Goal: Task Accomplishment & Management: Complete application form

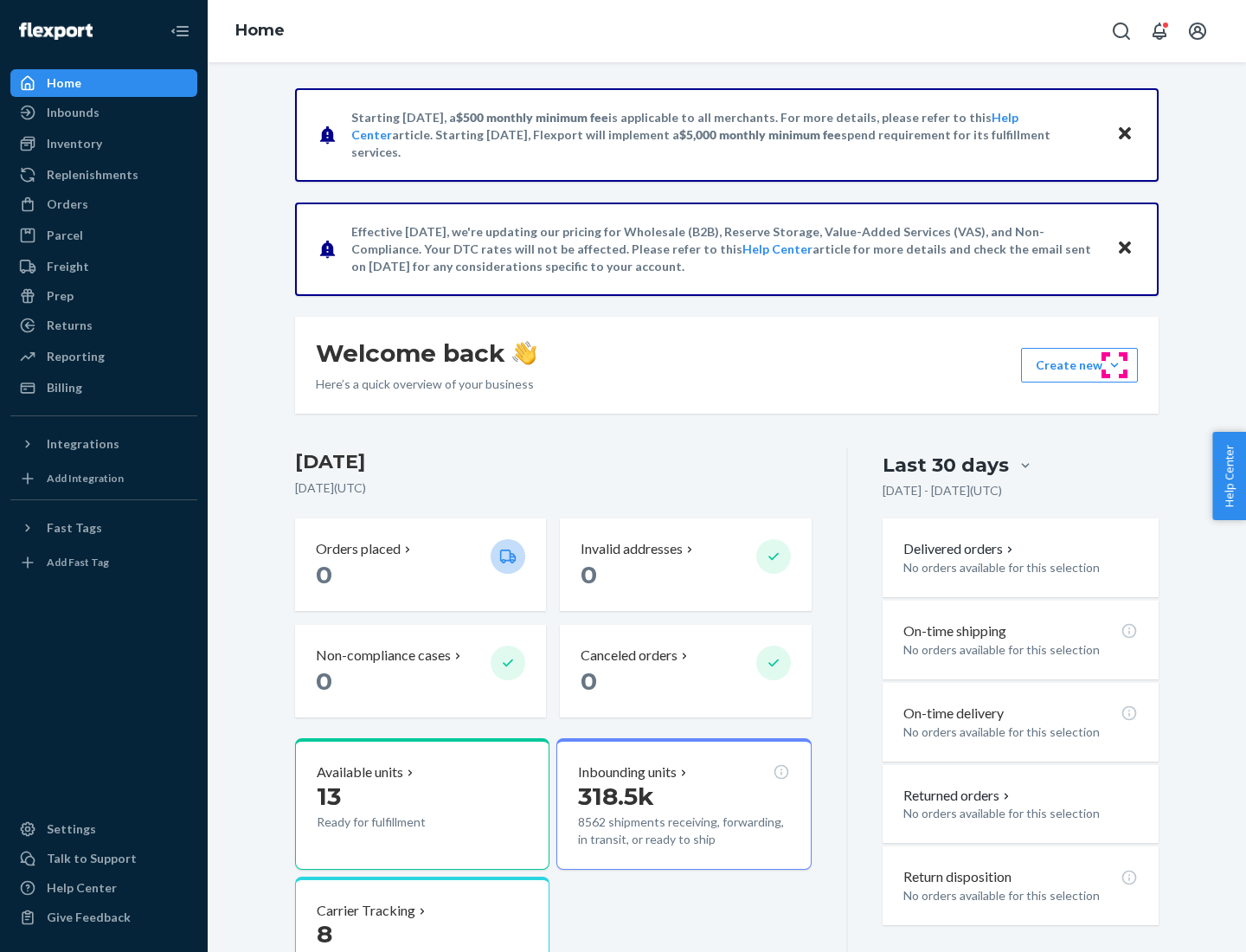
click at [1115, 365] on button "Create new Create new inbound Create new order Create new product" at bounding box center [1079, 364] width 117 height 35
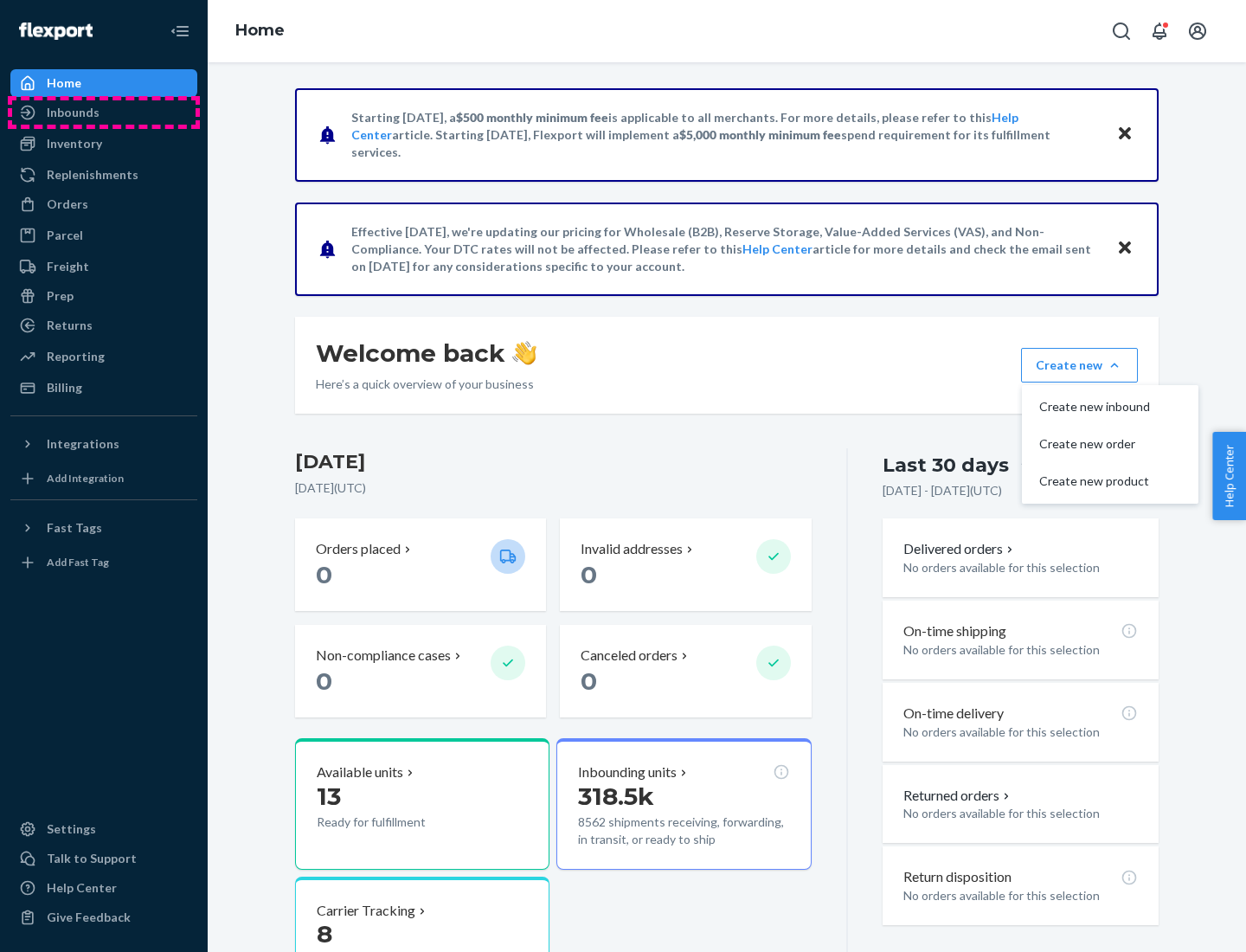
click at [104, 113] on div "Inbounds" at bounding box center [104, 113] width 183 height 24
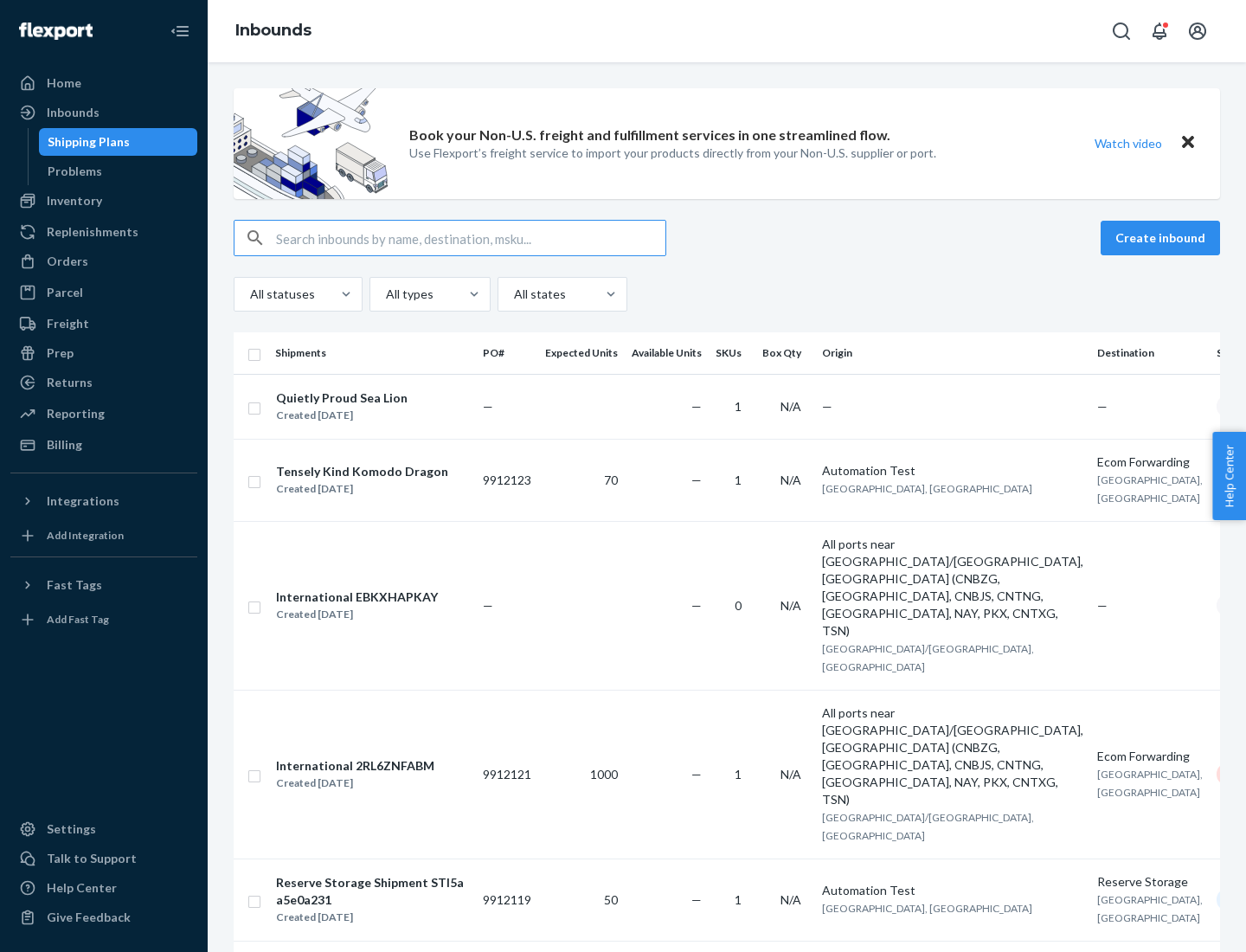
click at [1163, 238] on button "Create inbound" at bounding box center [1160, 238] width 120 height 35
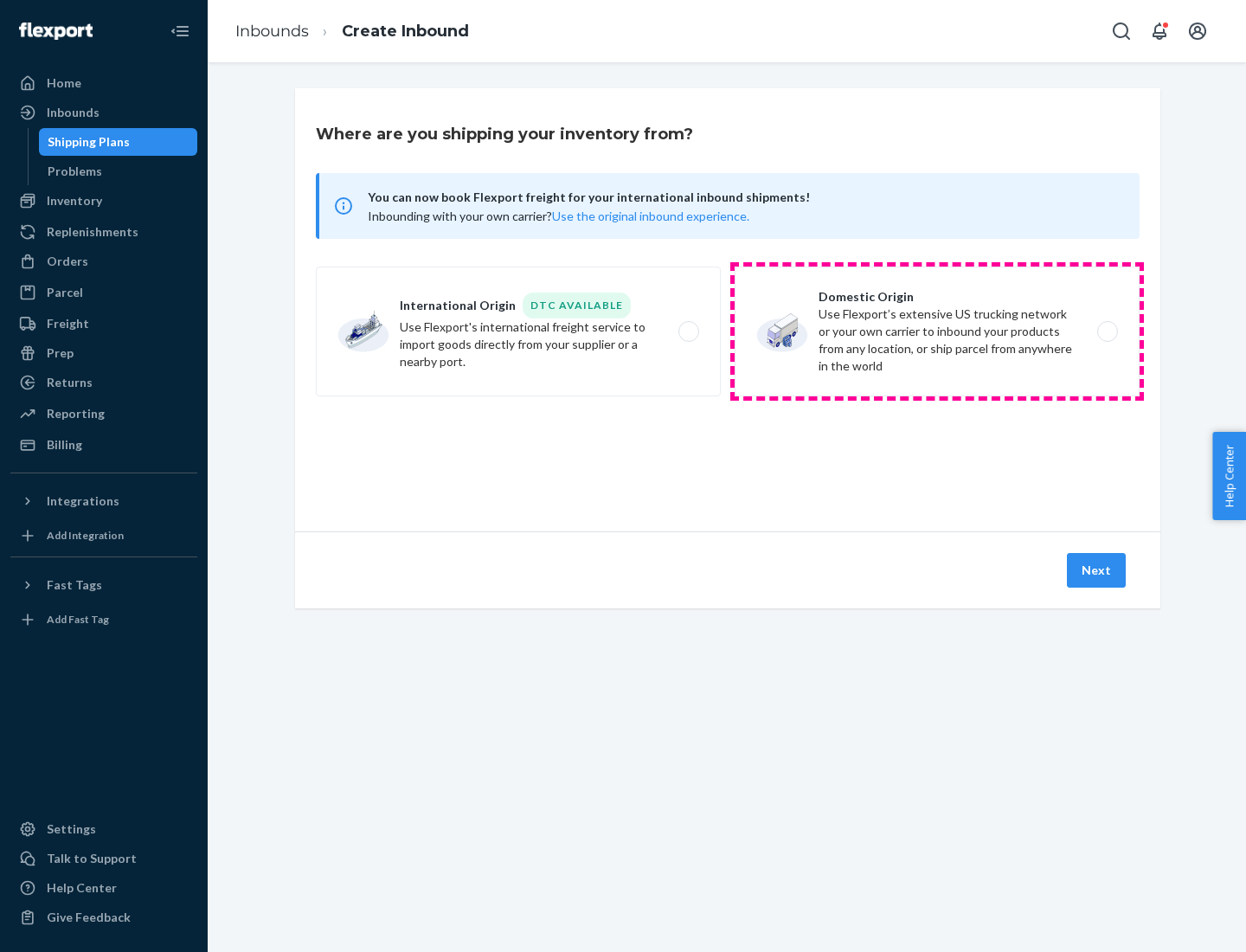
click at [937, 332] on label "Domestic Origin Use Flexport’s extensive US trucking network or your own carrie…" at bounding box center [937, 332] width 405 height 129
click at [1107, 332] on input "Domestic Origin Use Flexport’s extensive US trucking network or your own carrie…" at bounding box center [1112, 332] width 11 height 11
radio input "true"
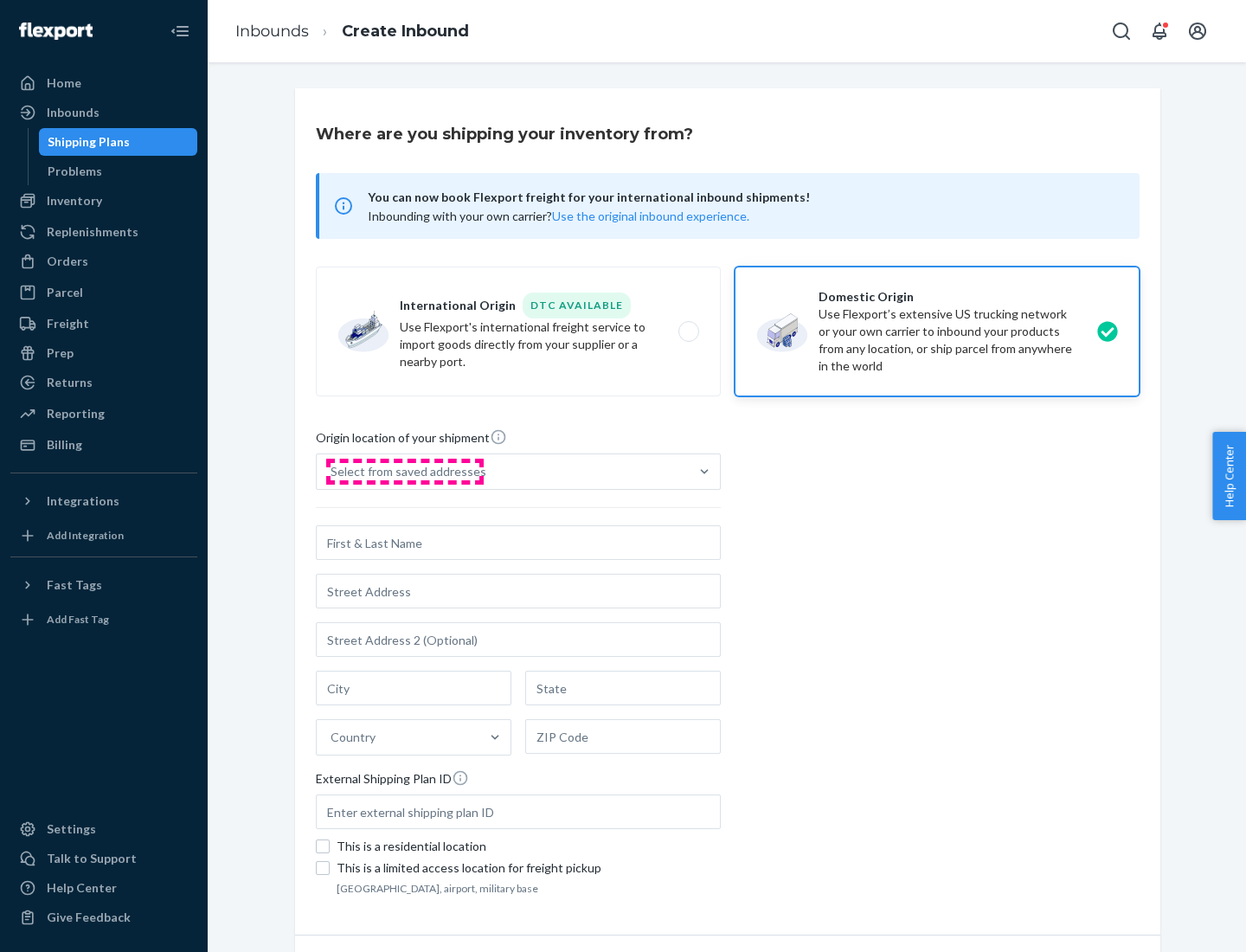
click at [404, 471] on div "Select from saved addresses" at bounding box center [408, 471] width 155 height 17
click at [333, 471] on input "Select from saved addresses" at bounding box center [332, 471] width 2 height 17
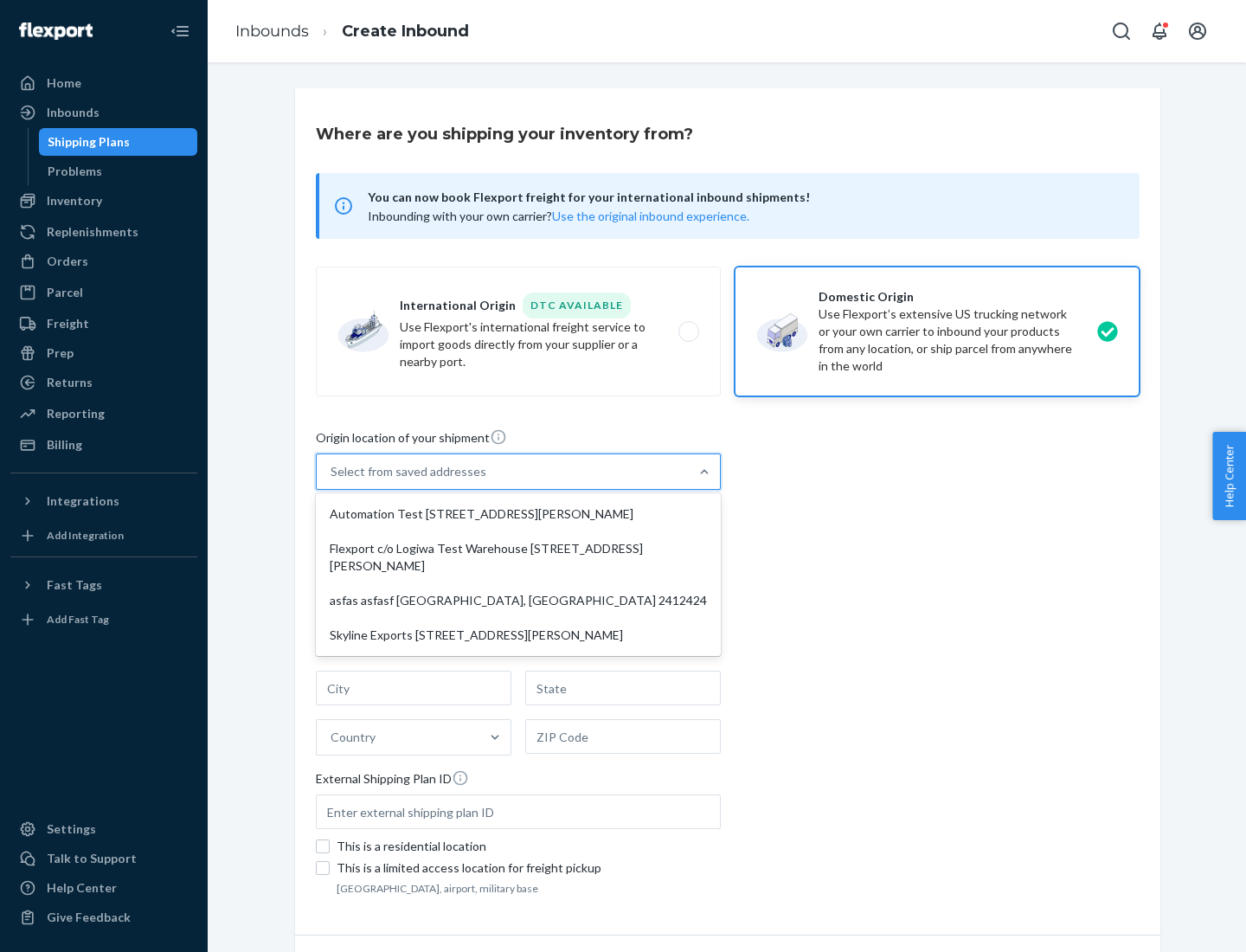
scroll to position [7, 0]
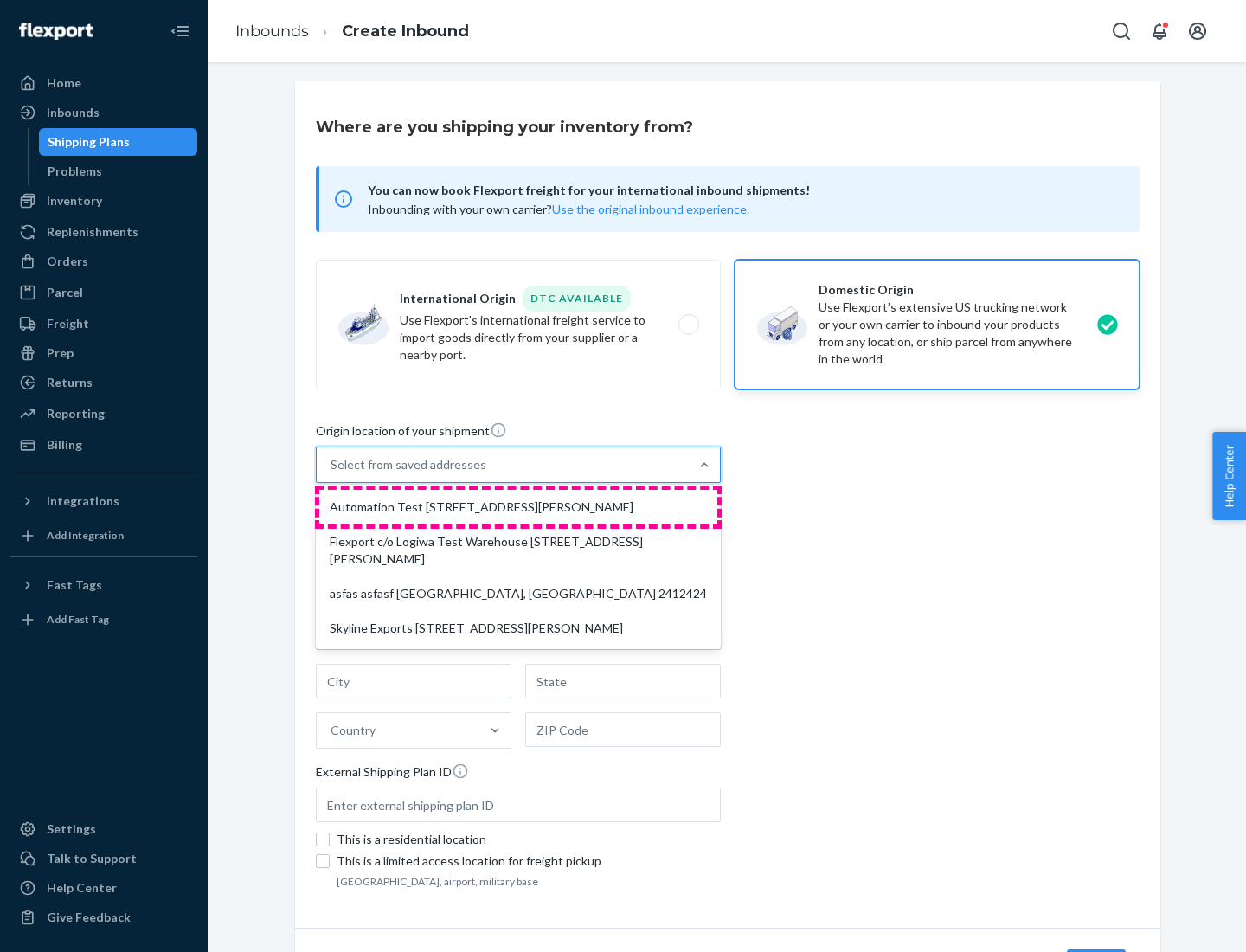
click at [518, 507] on div "Automation Test [STREET_ADDRESS][PERSON_NAME]" at bounding box center [519, 507] width 398 height 35
click at [333, 473] on input "option Automation Test [STREET_ADDRESS][PERSON_NAME] focused, 1 of 4. 4 results…" at bounding box center [332, 464] width 2 height 17
type input "Automation Test"
type input "9th Floor"
type input "[GEOGRAPHIC_DATA]"
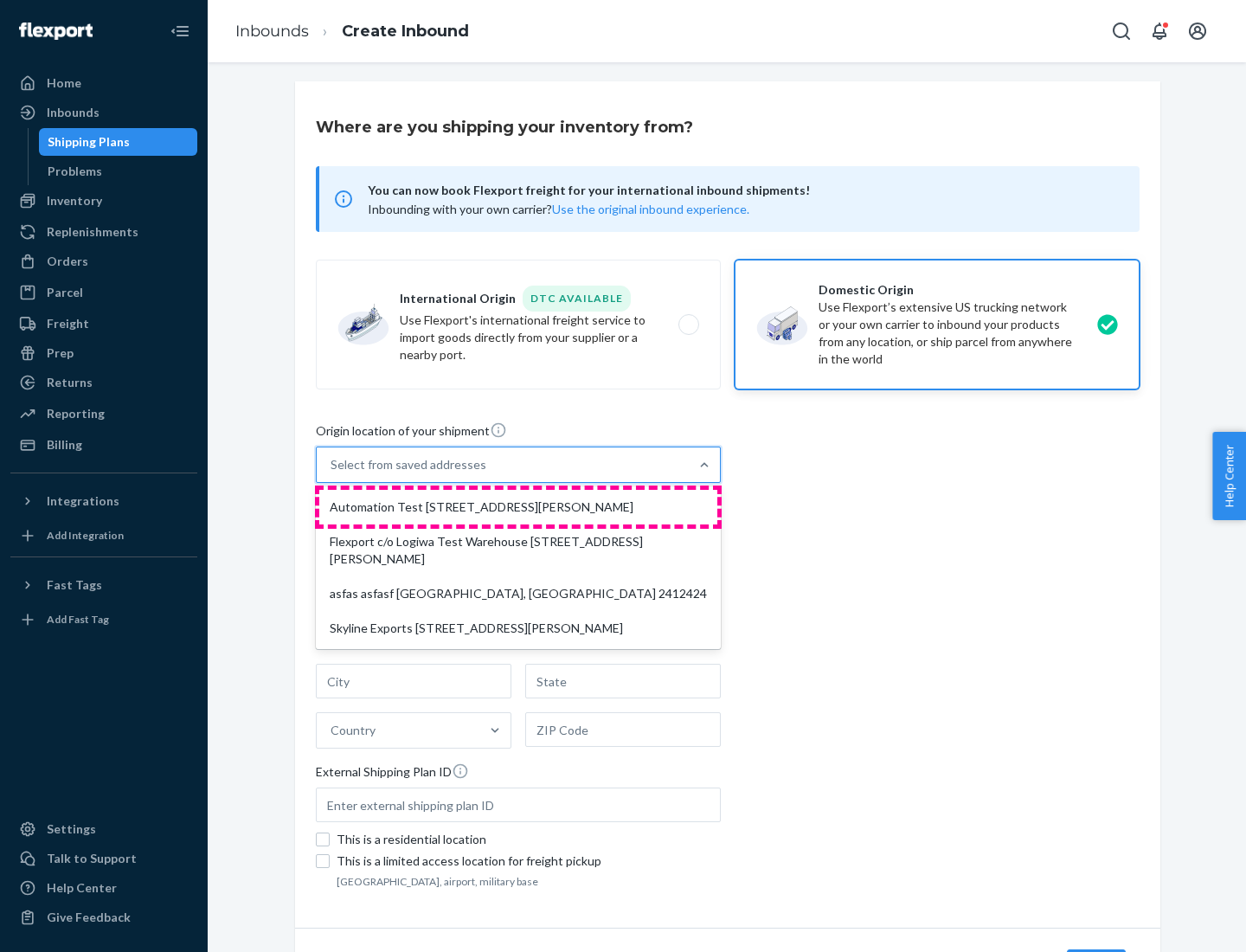
type input "CA"
type input "94104"
type input "[STREET_ADDRESS][PERSON_NAME]"
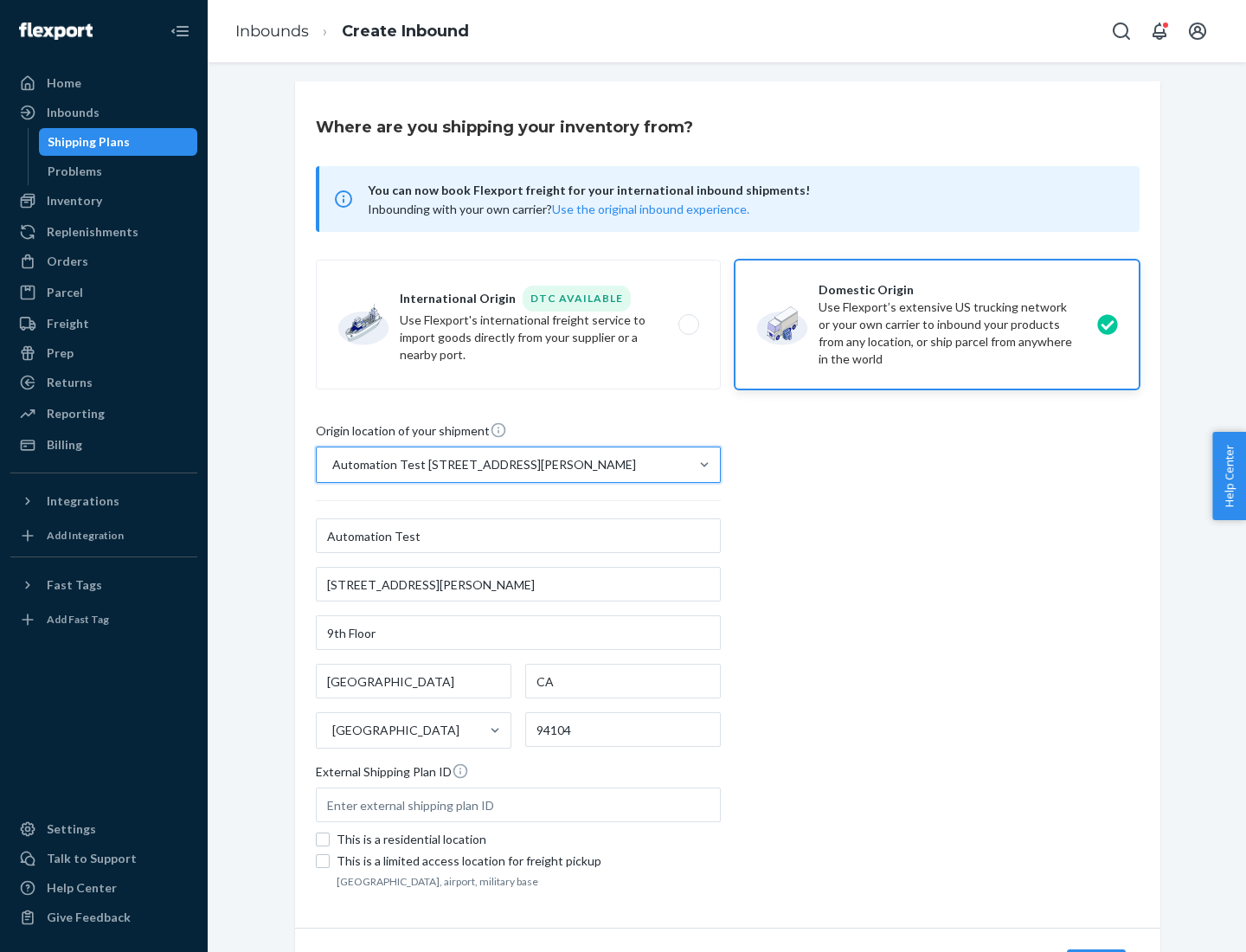
scroll to position [102, 0]
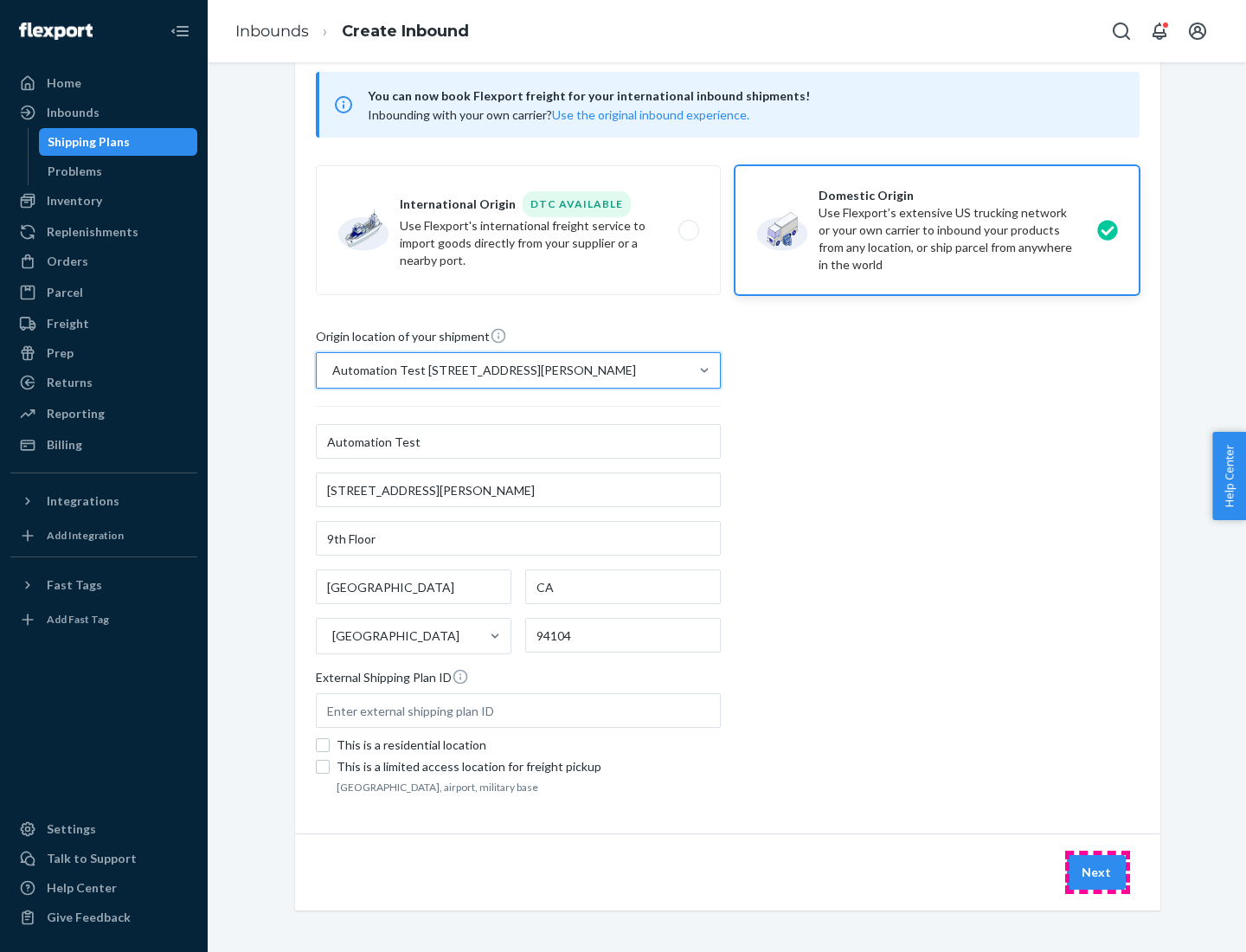
click at [1098, 872] on button "Next" at bounding box center [1096, 871] width 59 height 35
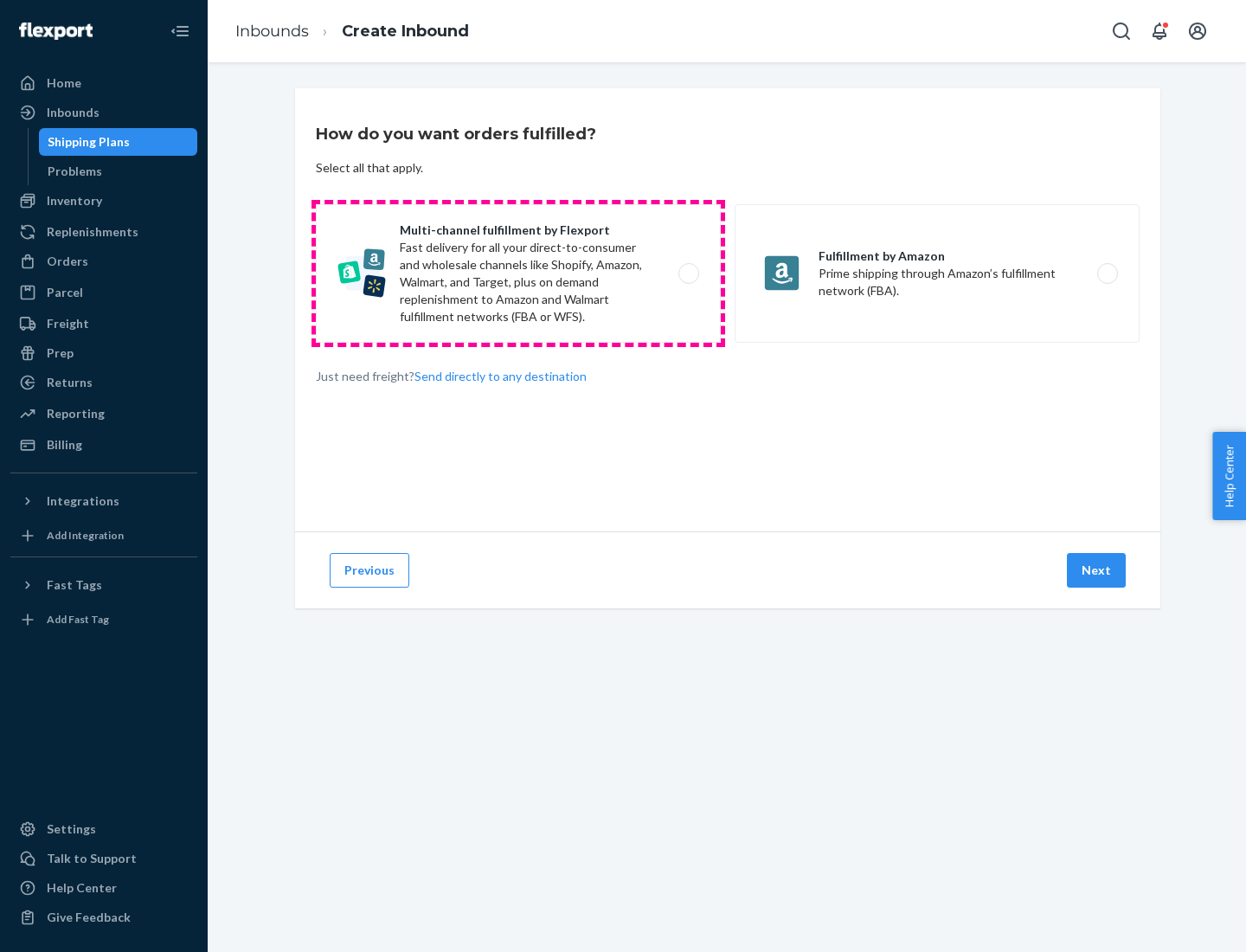
click at [518, 274] on label "Multi-channel fulfillment by Flexport Fast delivery for all your direct-to-cons…" at bounding box center [518, 273] width 405 height 138
click at [688, 274] on input "Multi-channel fulfillment by Flexport Fast delivery for all your direct-to-cons…" at bounding box center [693, 273] width 11 height 11
radio input "true"
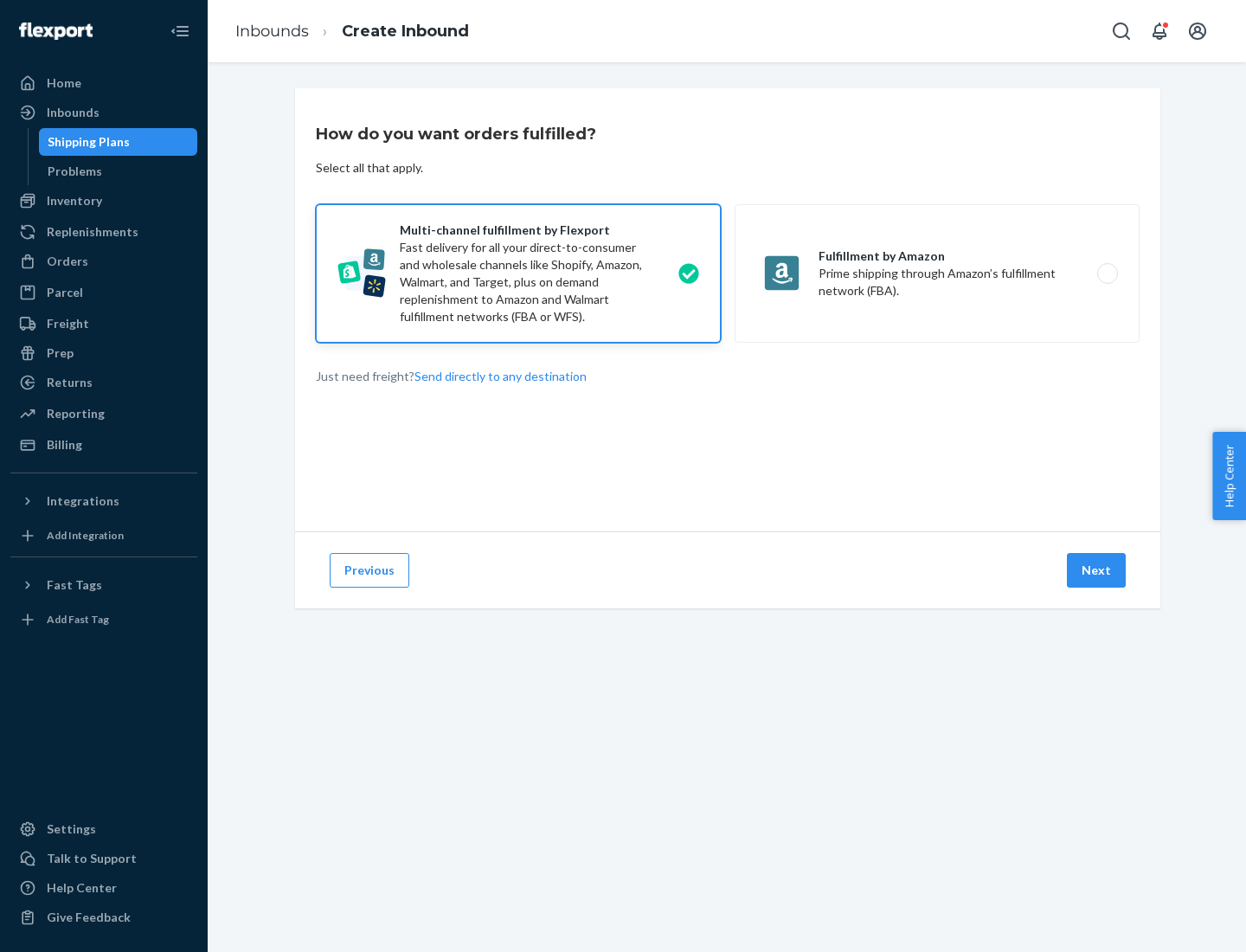
click at [1098, 571] on button "Next" at bounding box center [1096, 570] width 59 height 35
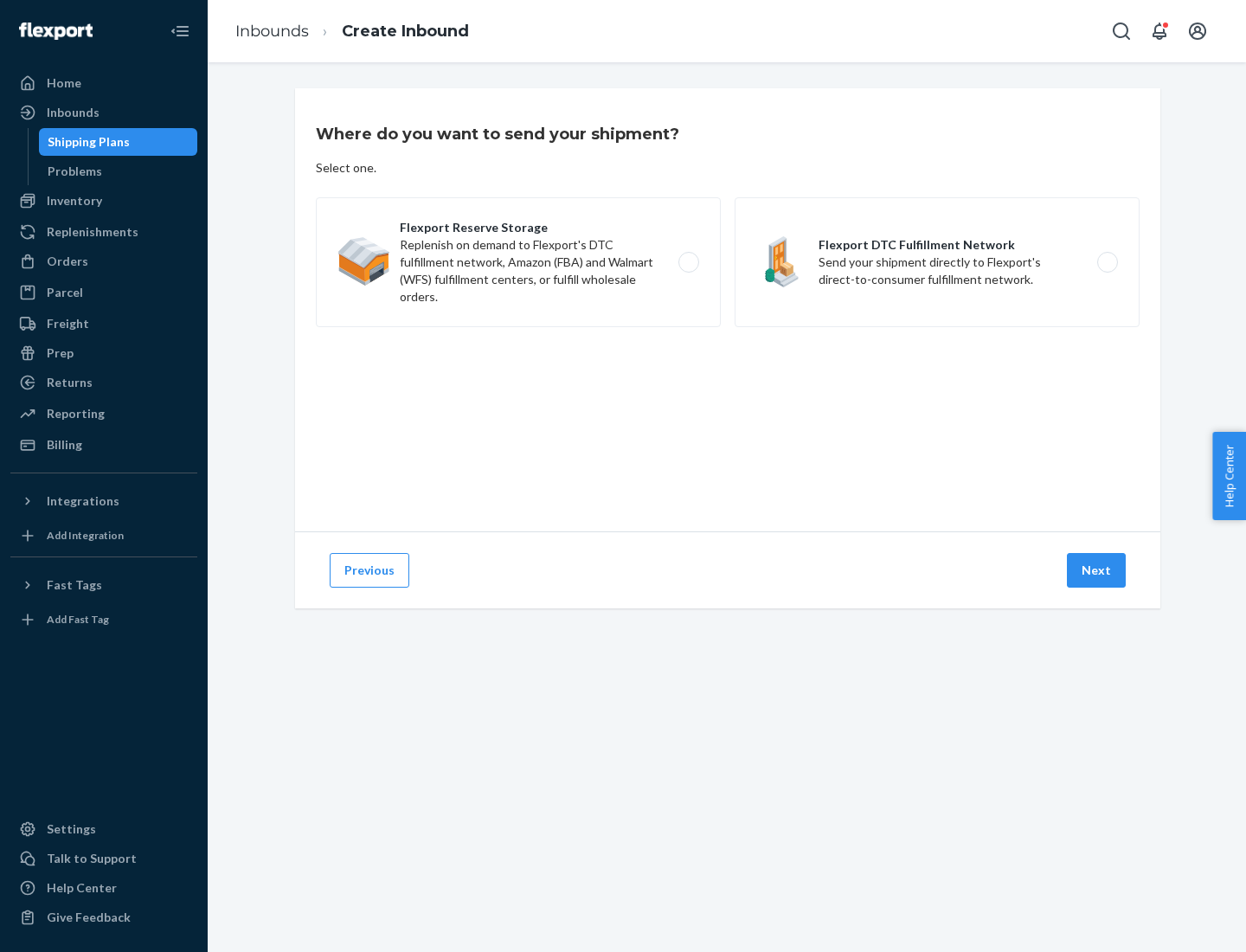
click at [937, 262] on label "Flexport DTC Fulfillment Network Send your shipment directly to Flexport's dire…" at bounding box center [937, 262] width 405 height 129
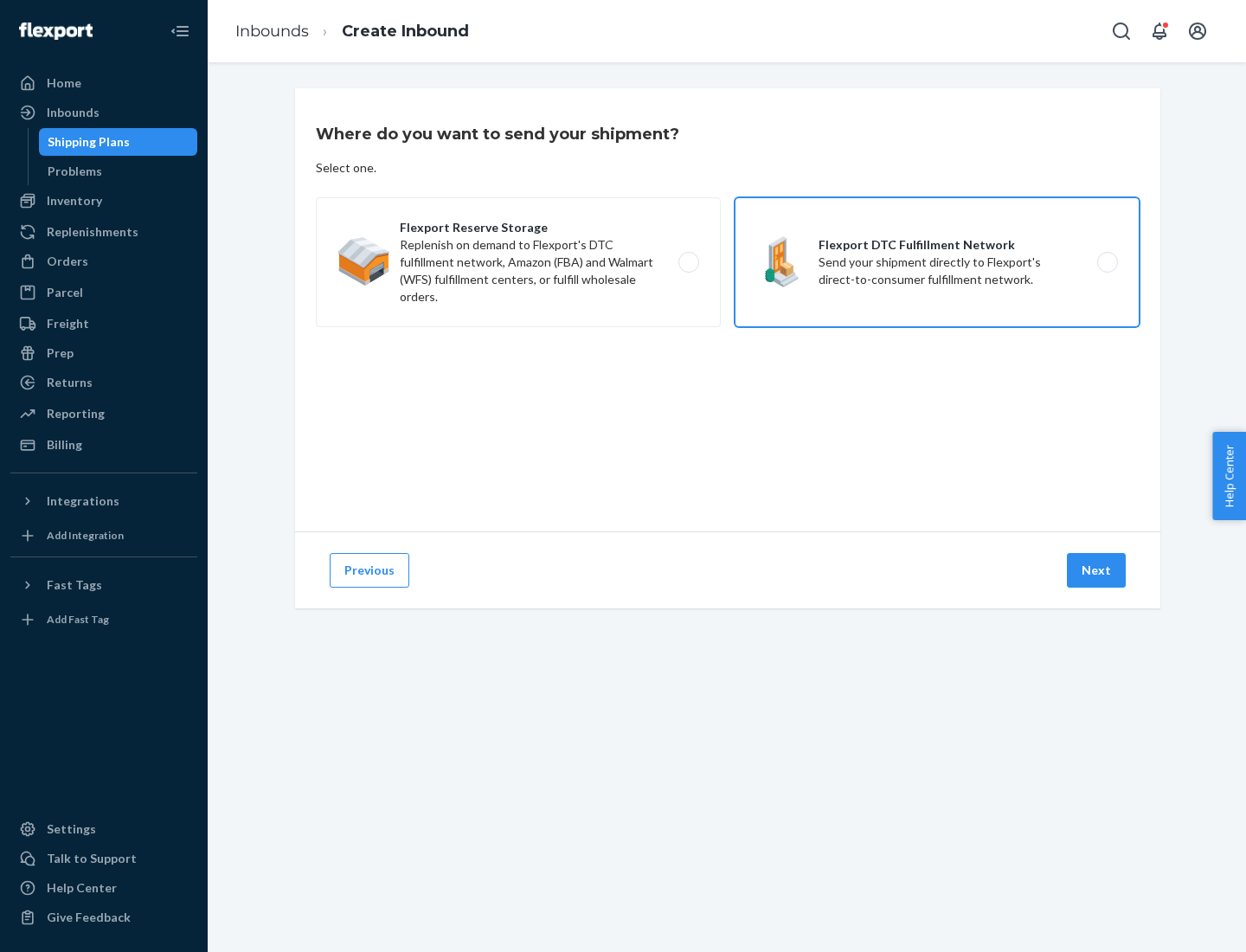
click at [1107, 262] on input "Flexport DTC Fulfillment Network Send your shipment directly to Flexport's dire…" at bounding box center [1112, 262] width 11 height 11
radio input "true"
click at [1098, 571] on button "Next" at bounding box center [1096, 570] width 59 height 35
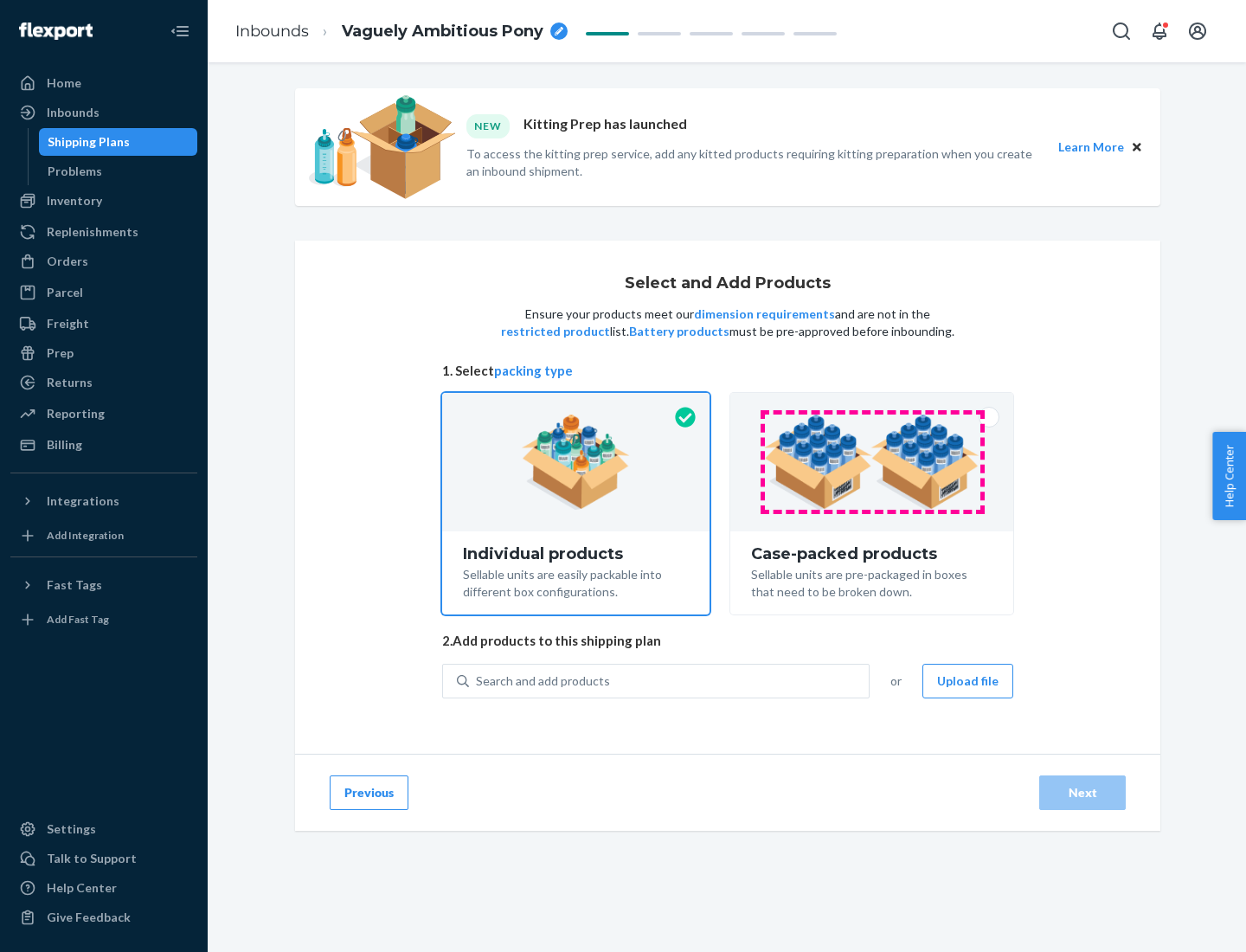
click at [872, 462] on img at bounding box center [872, 462] width 215 height 96
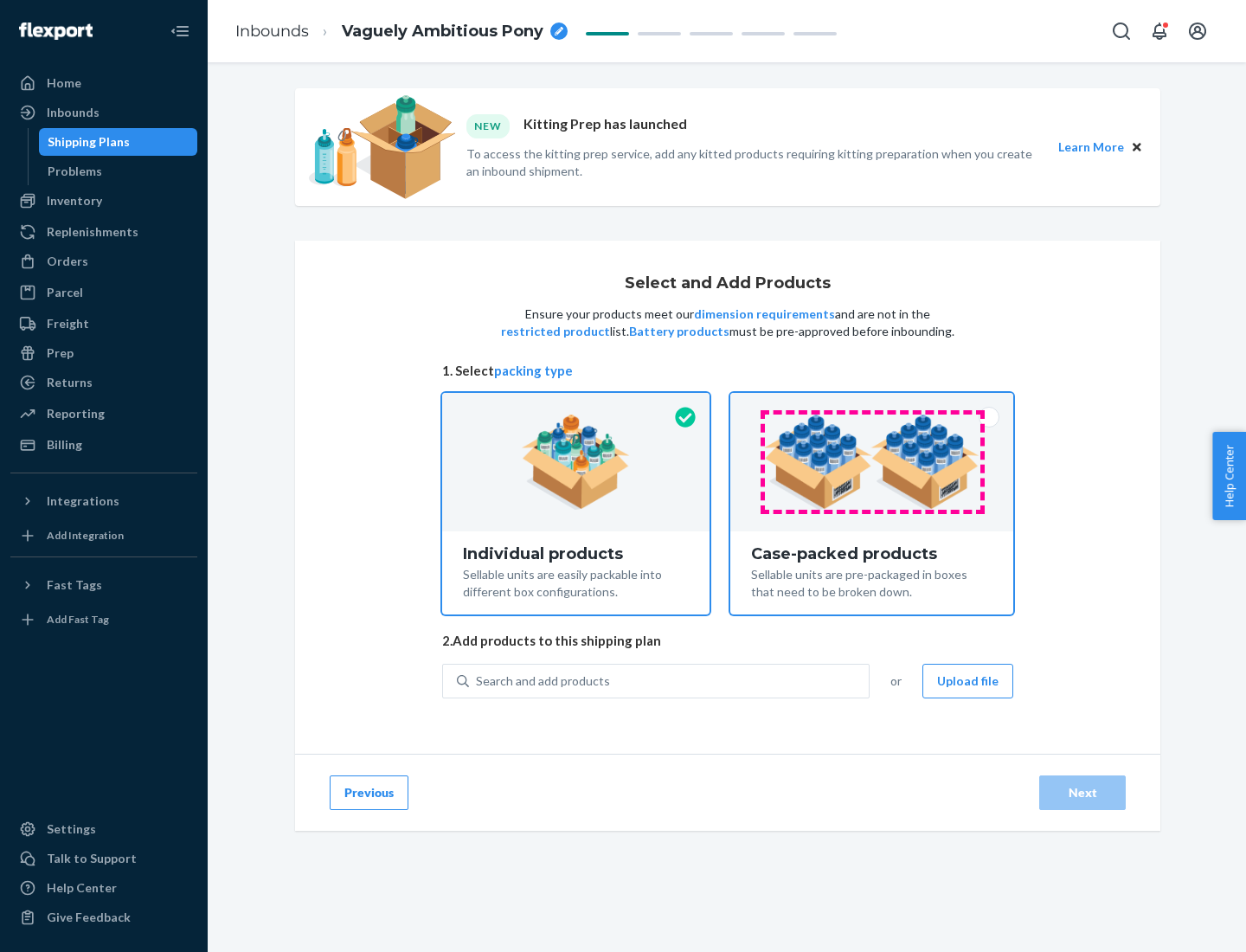
click at [872, 404] on input "Case-packed products Sellable units are pre-packaged in boxes that need to be b…" at bounding box center [872, 397] width 11 height 11
radio input "true"
radio input "false"
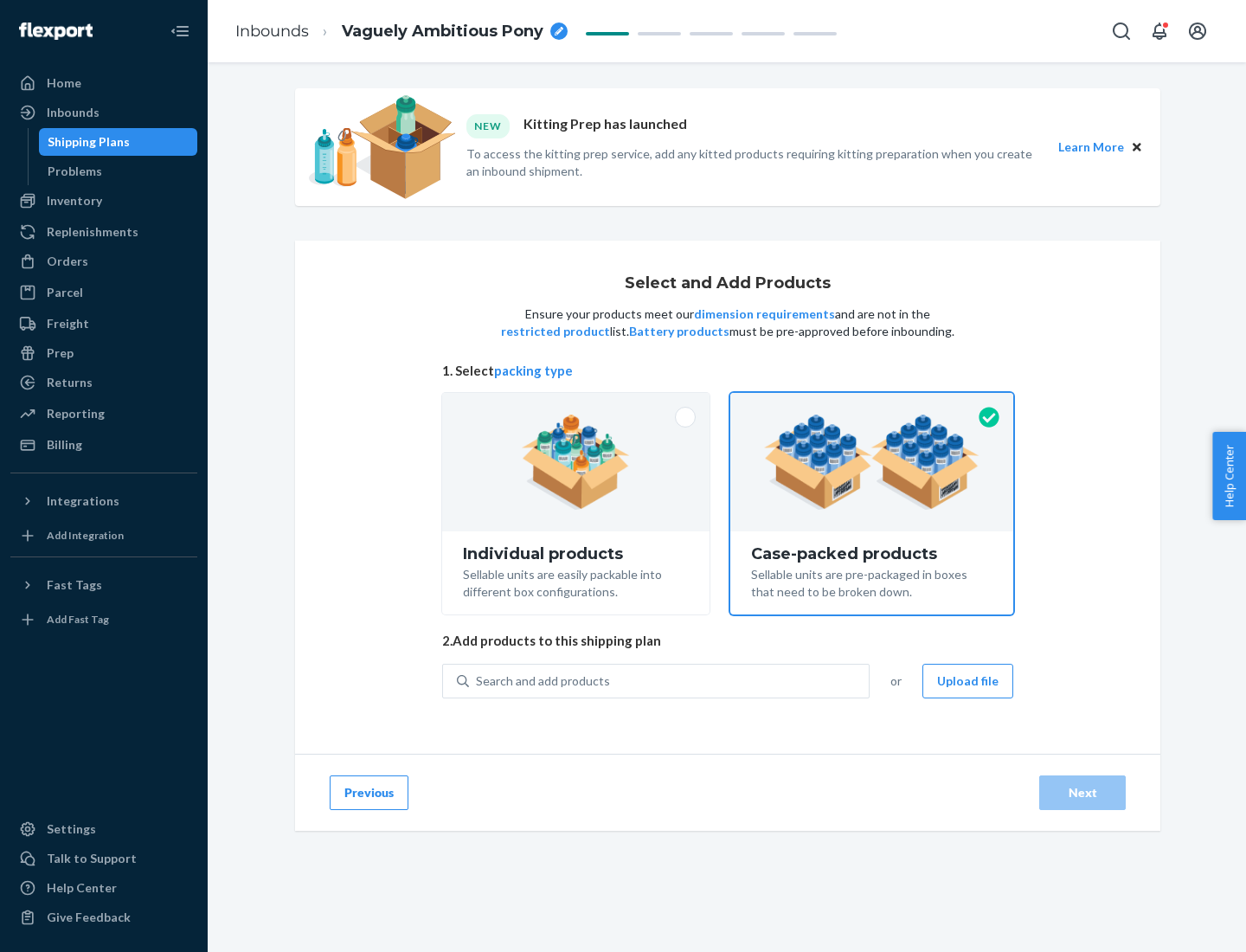
click at [669, 680] on div "Search and add products" at bounding box center [668, 680] width 399 height 31
click at [478, 680] on input "Search and add products" at bounding box center [477, 680] width 2 height 17
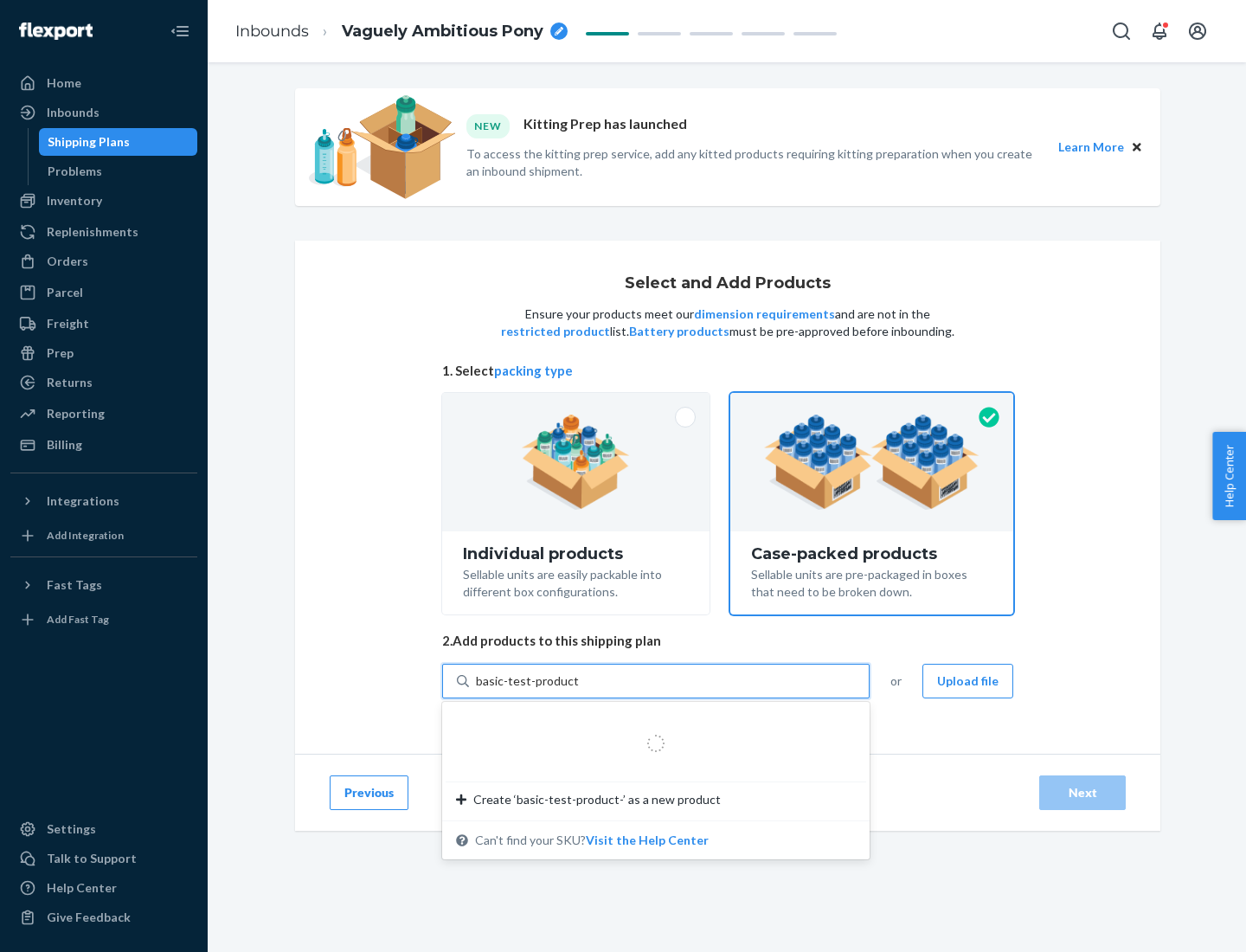
type input "basic-test-product-1"
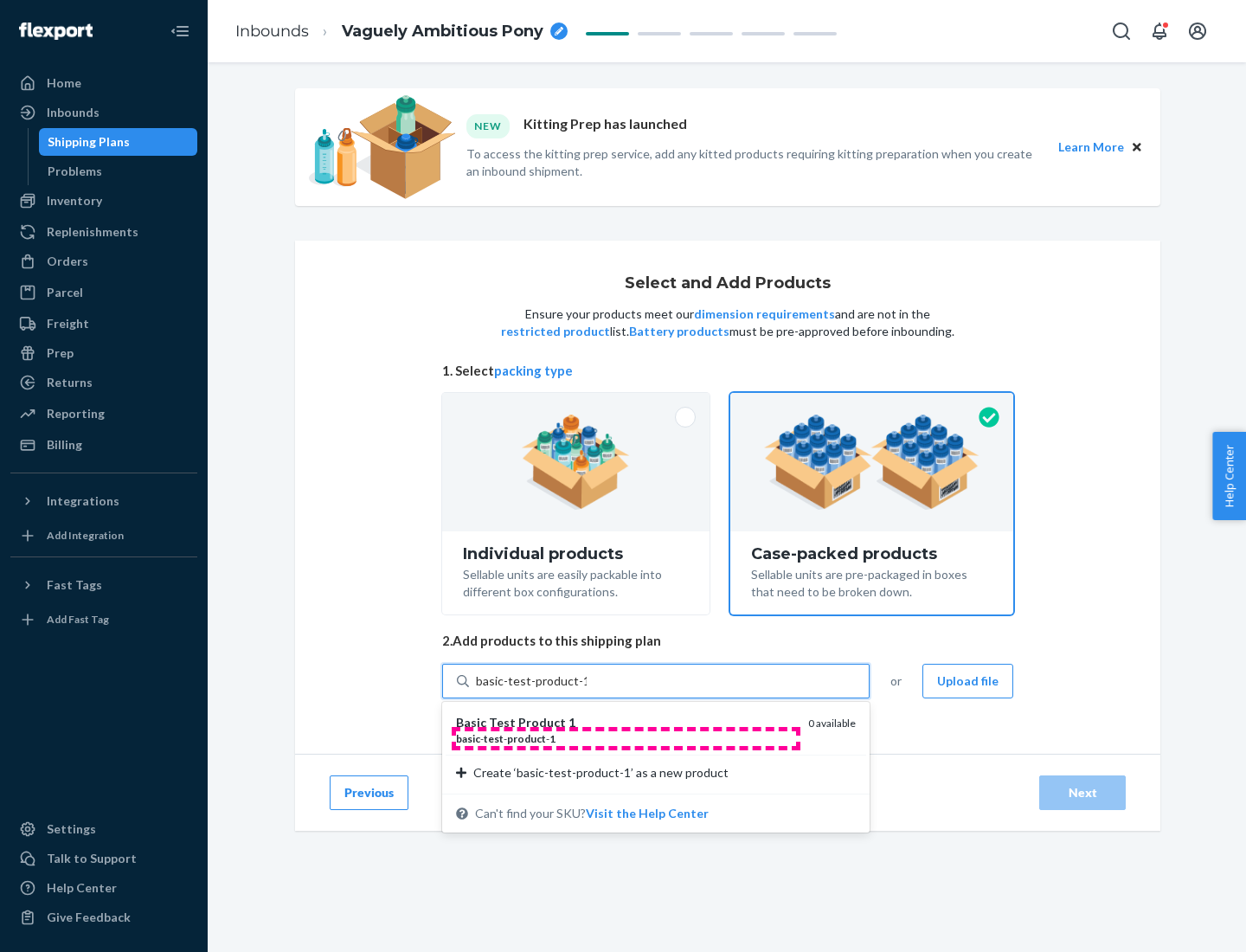
click at [625, 738] on div "basic - test - product - 1" at bounding box center [625, 738] width 339 height 15
click at [587, 689] on input "basic-test-product-1" at bounding box center [531, 680] width 111 height 17
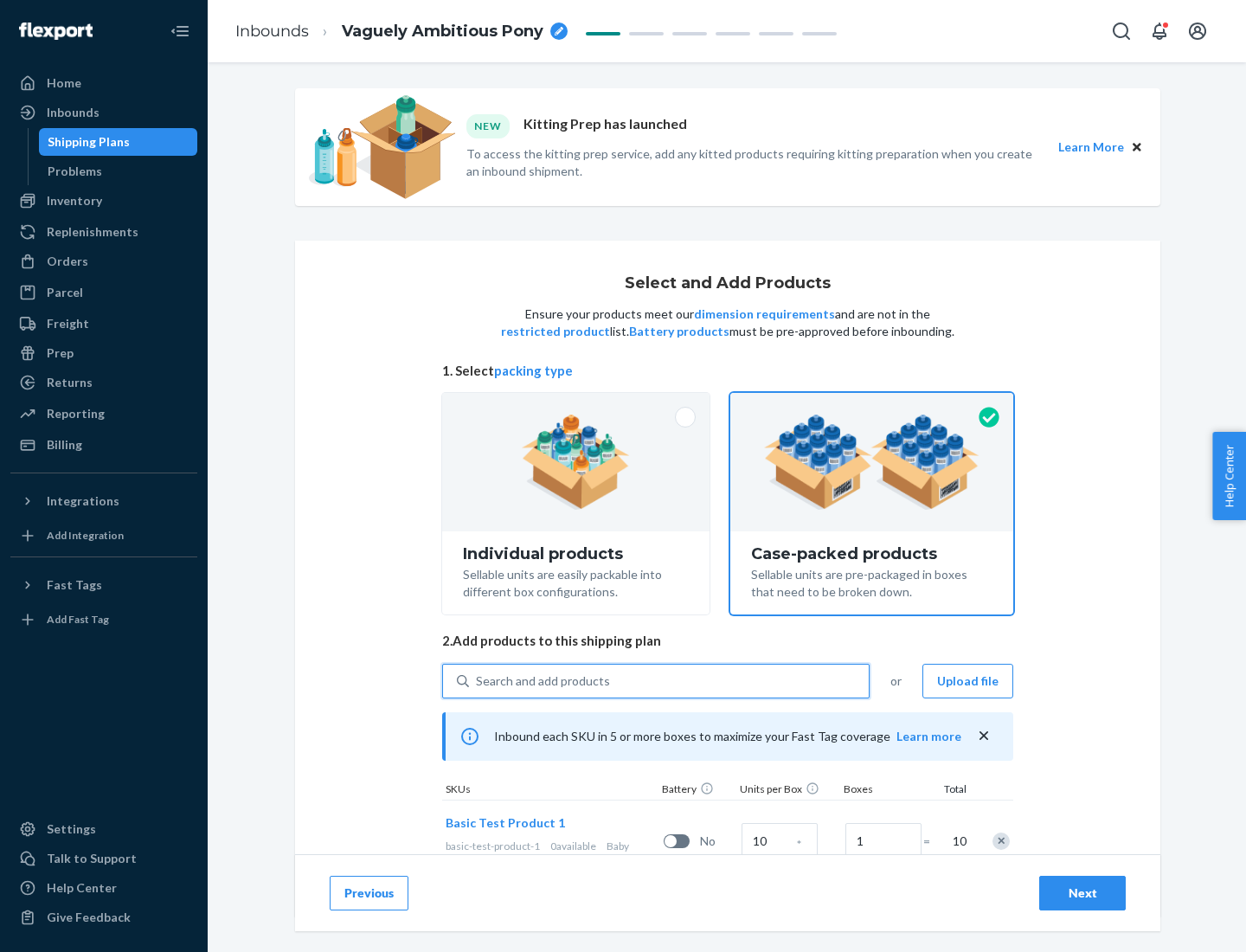
scroll to position [63, 0]
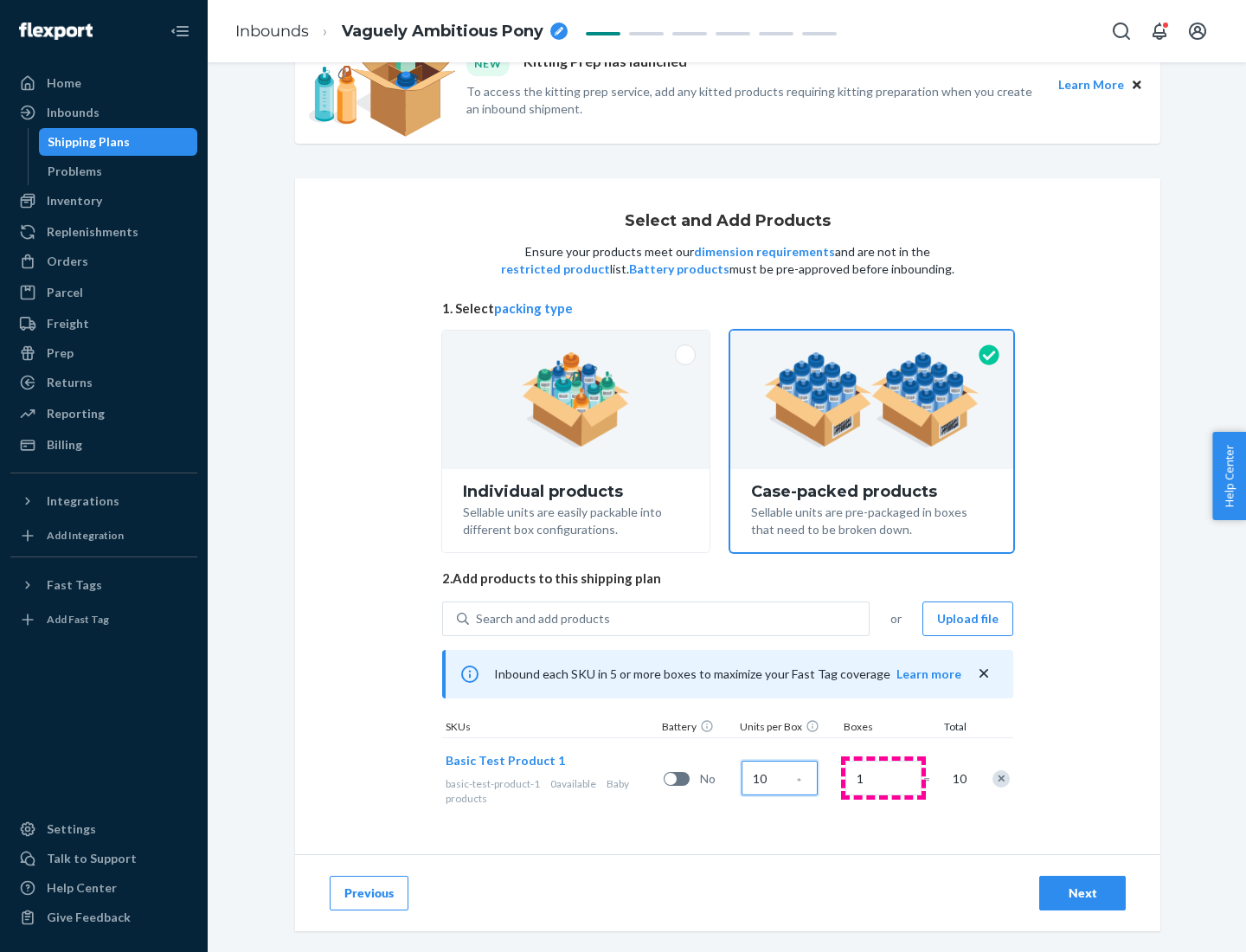
type input "10"
type input "7"
click at [1083, 893] on div "Next" at bounding box center [1082, 892] width 57 height 17
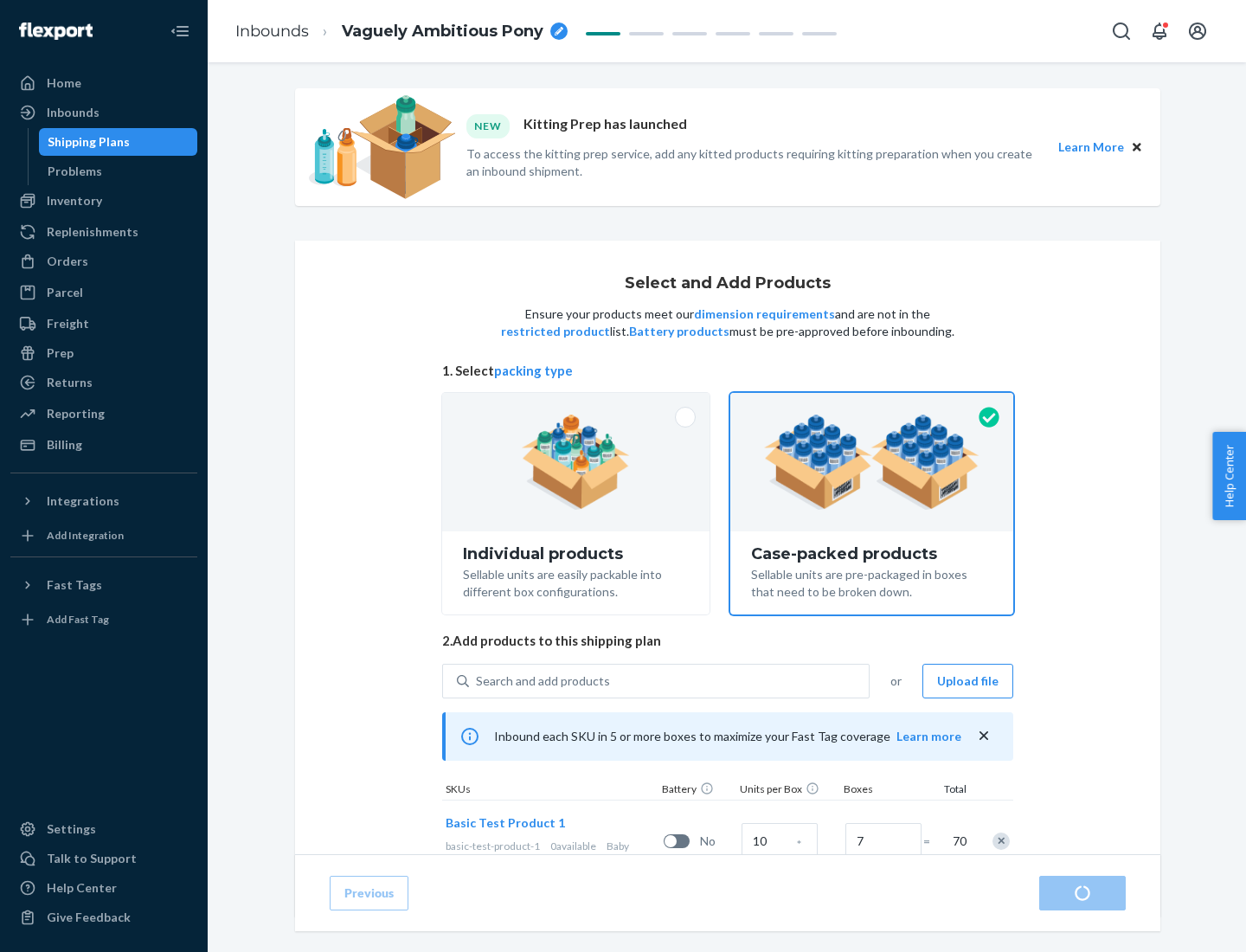
radio input "true"
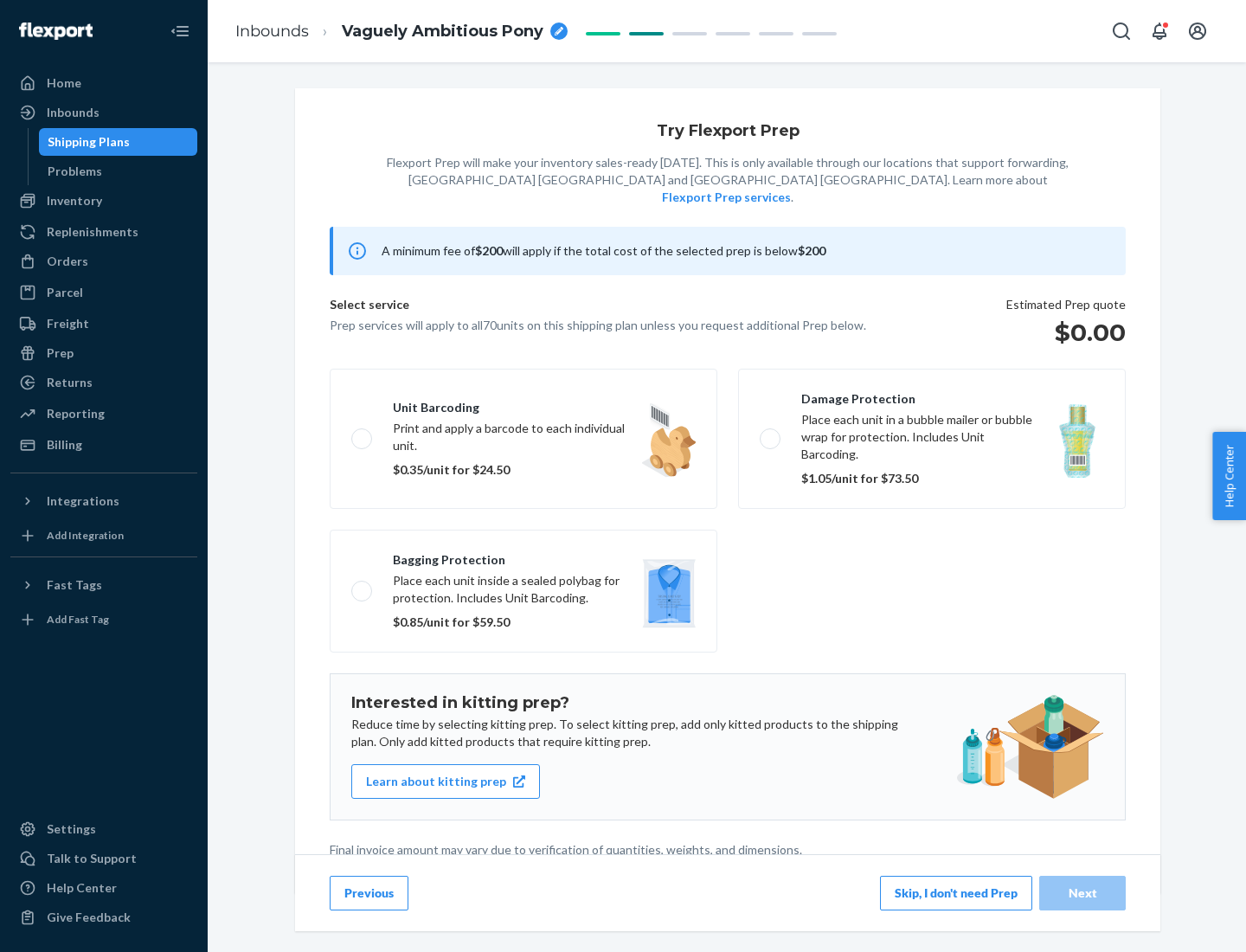
scroll to position [4, 0]
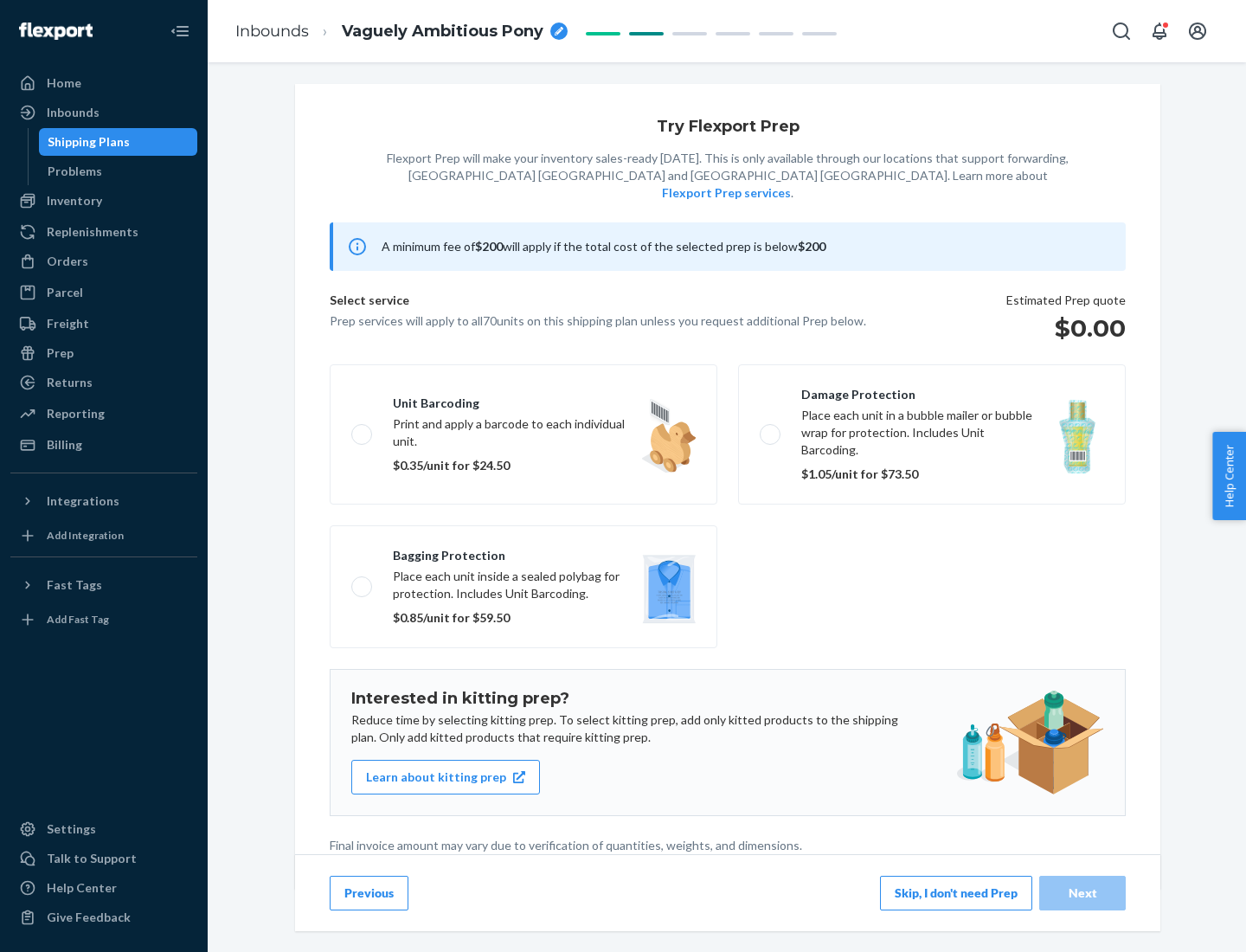
click at [524, 551] on label "Bagging protection Place each unit inside a sealed polybag for protection. Incl…" at bounding box center [523, 586] width 387 height 122
click at [363, 581] on input "Bagging protection Place each unit inside a sealed polybag for protection. Incl…" at bounding box center [357, 586] width 11 height 11
checkbox input "true"
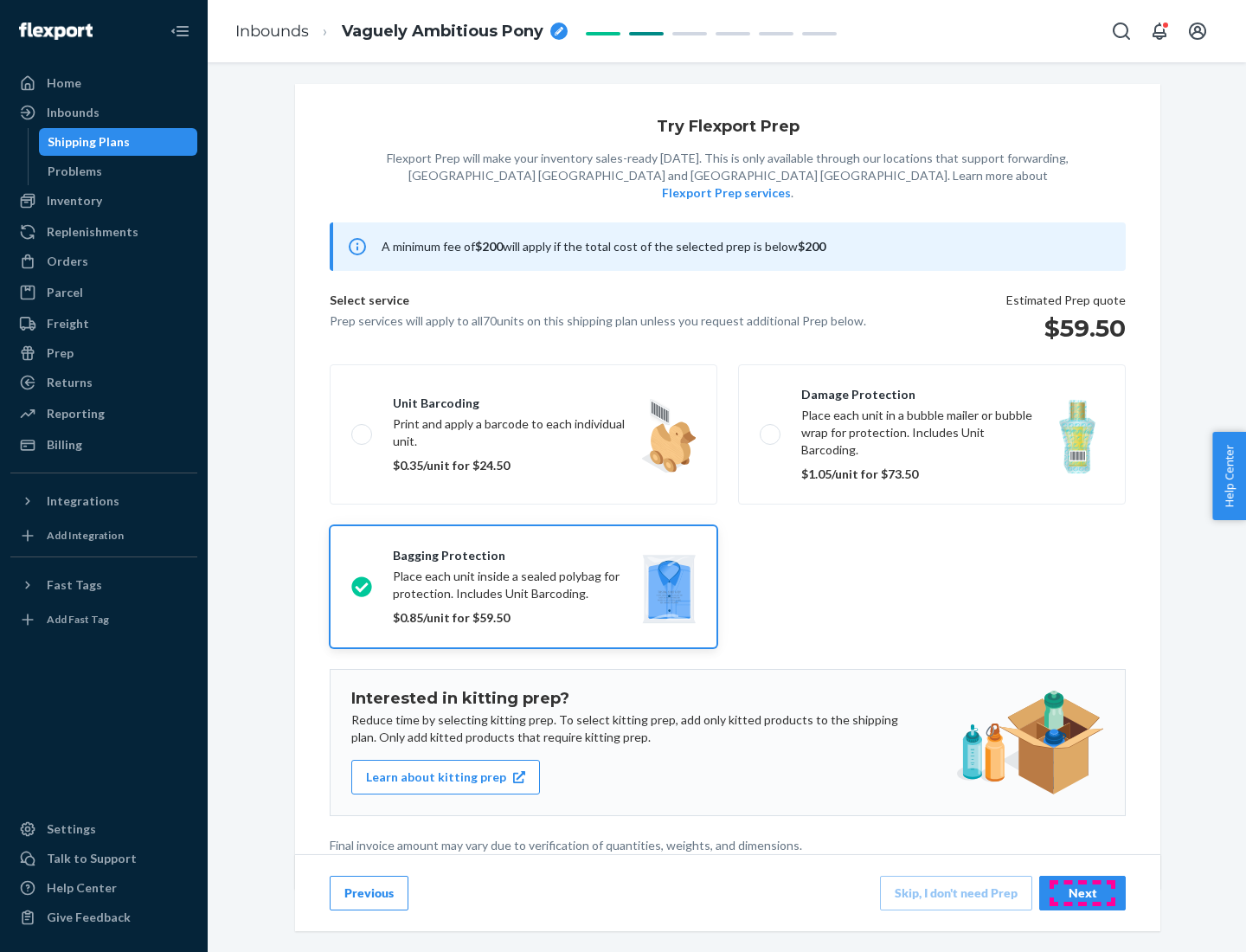
click at [1083, 892] on div "Next" at bounding box center [1082, 892] width 57 height 17
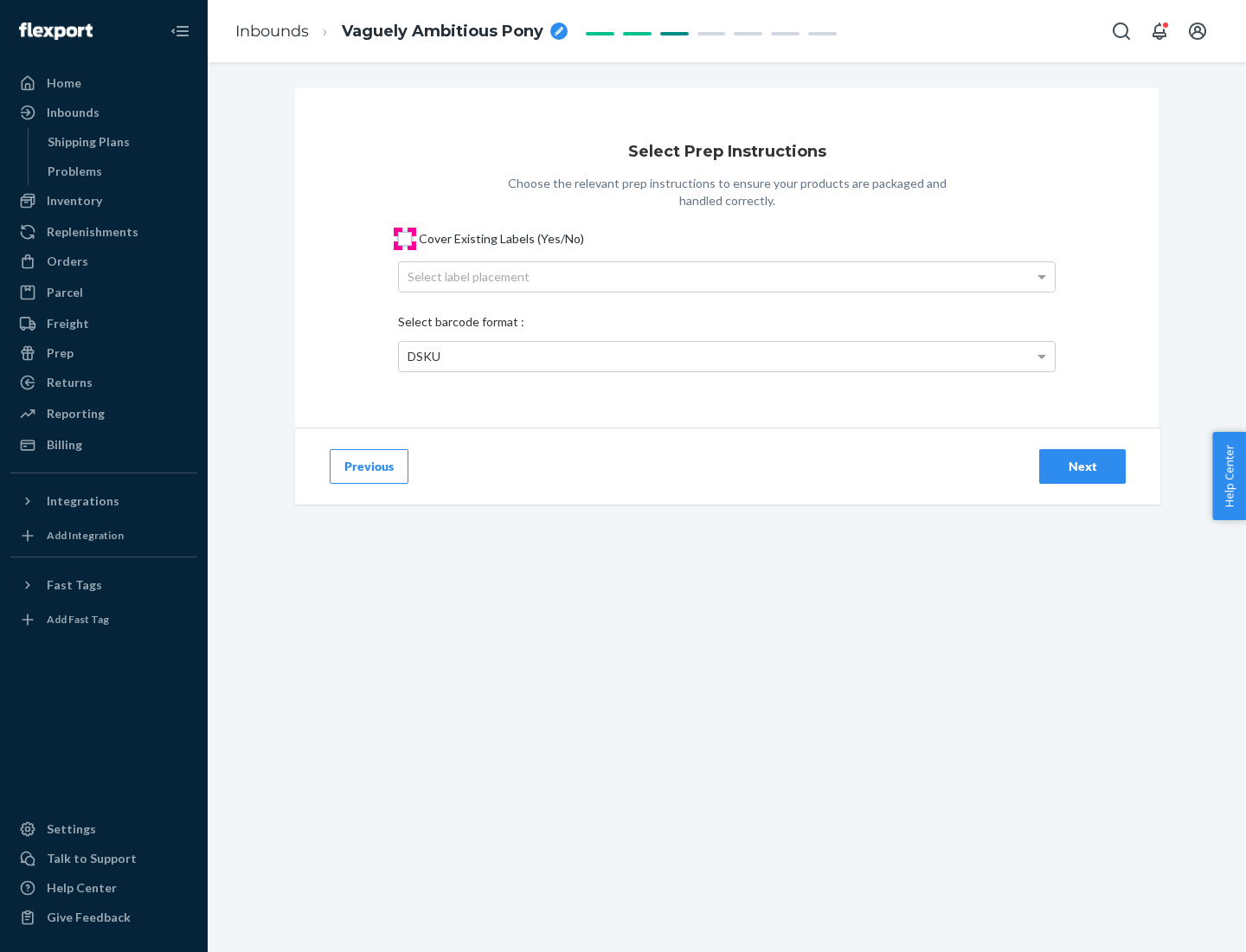
click at [405, 238] on input "Cover Existing Labels (Yes/No)" at bounding box center [405, 239] width 14 height 14
checkbox input "true"
click at [727, 276] on div "Select label placement" at bounding box center [726, 277] width 656 height 30
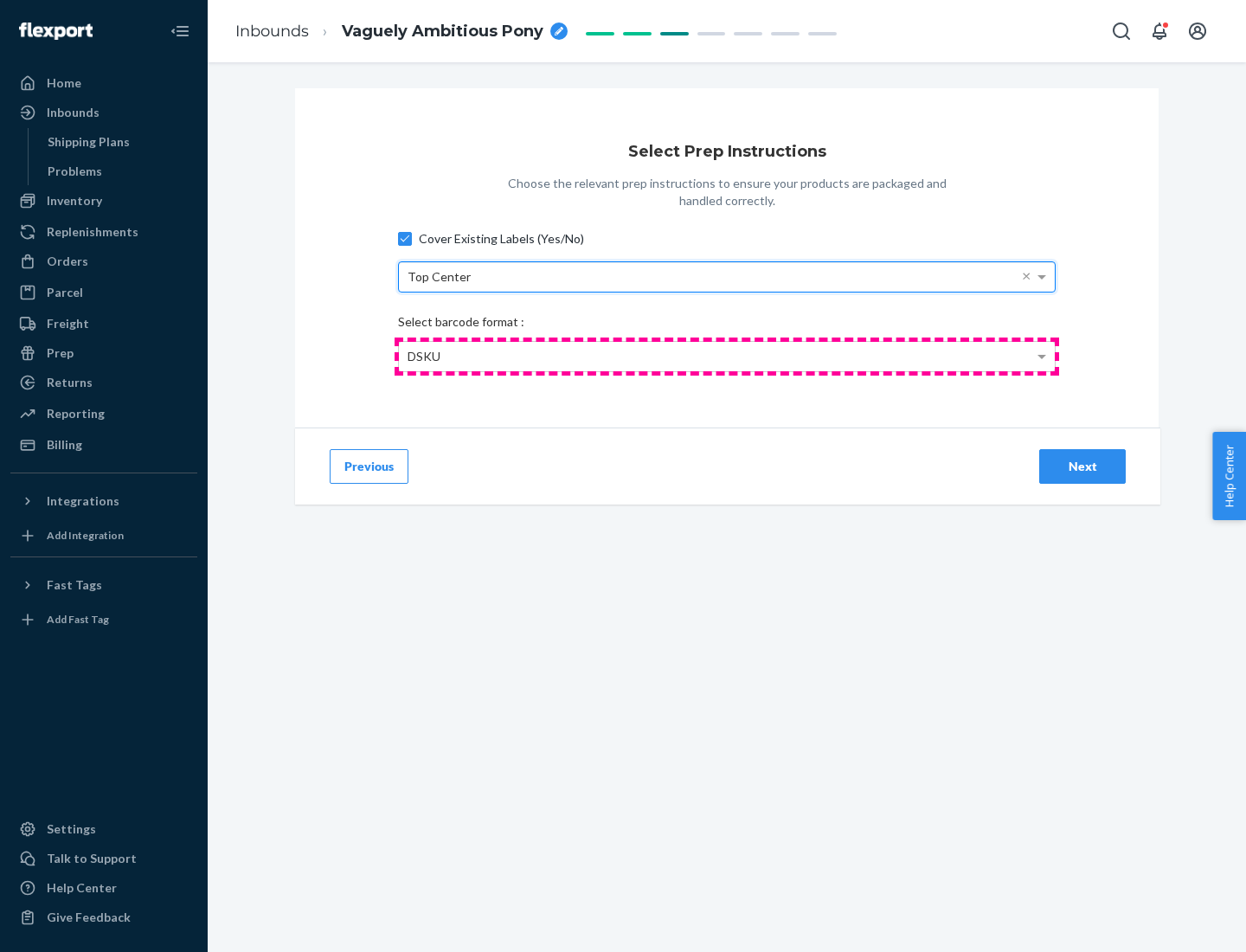
click at [727, 356] on div "DSKU" at bounding box center [726, 357] width 656 height 30
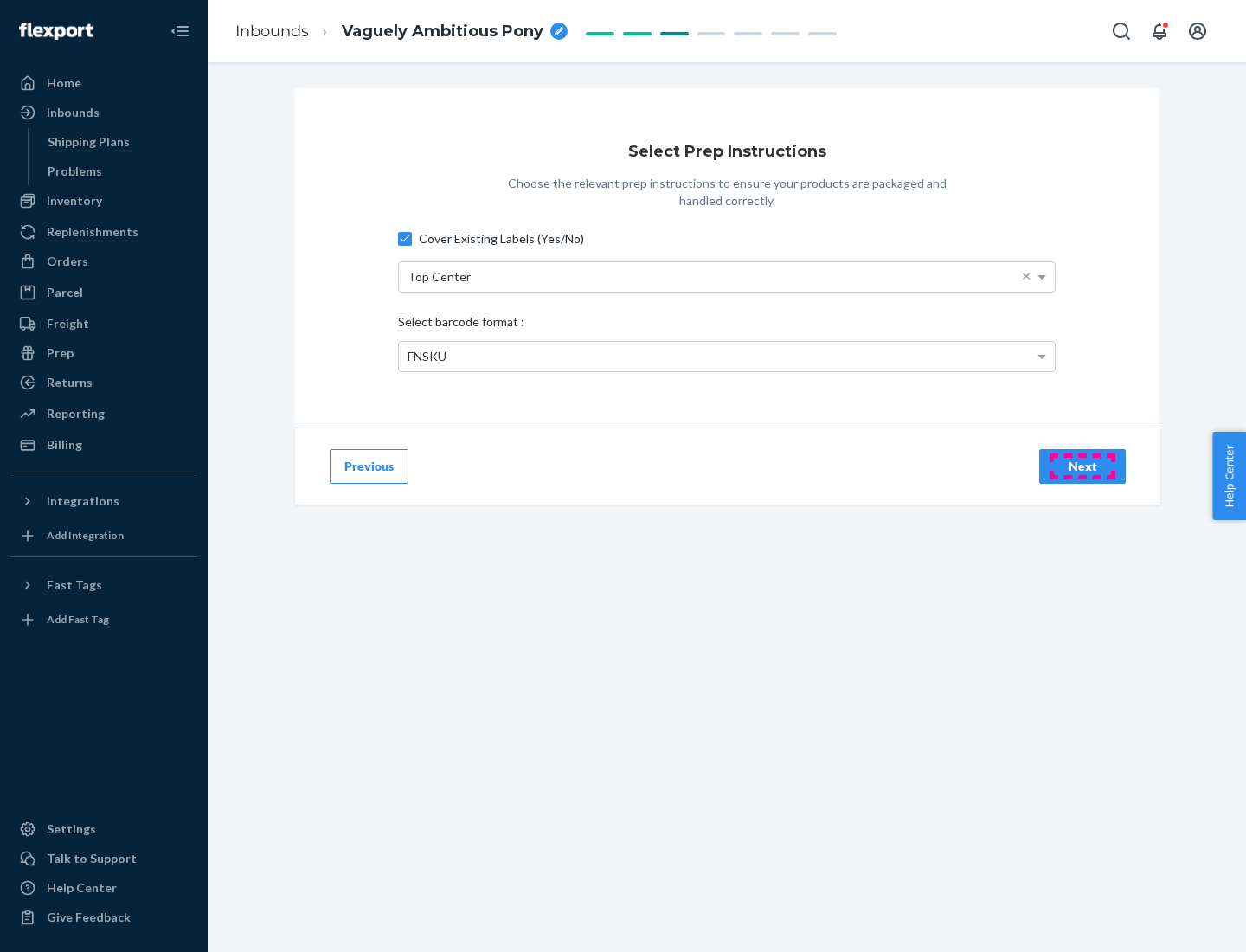
click at [1083, 465] on div "Next" at bounding box center [1082, 466] width 57 height 17
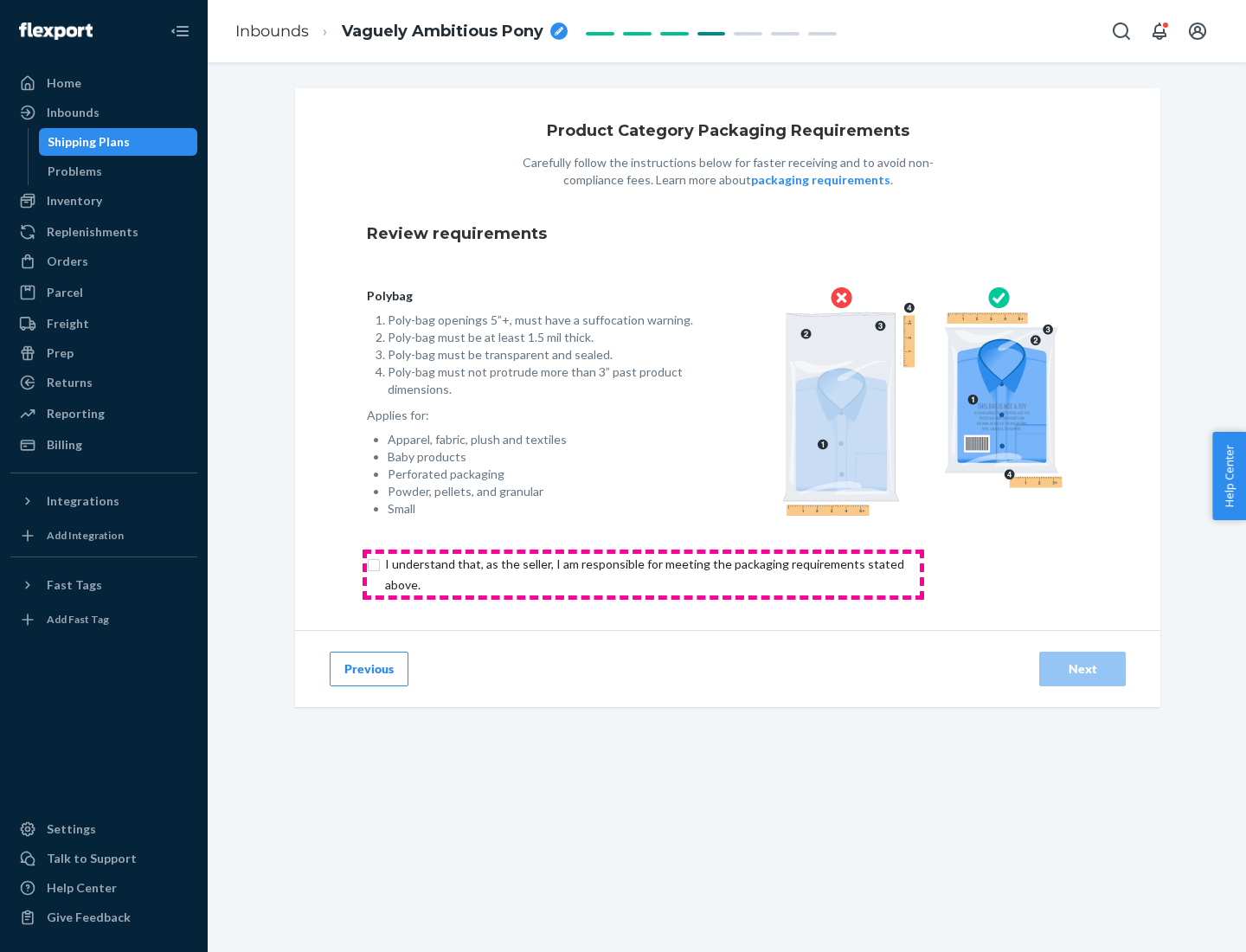
click at [642, 574] on input "checkbox" at bounding box center [654, 575] width 576 height 42
checkbox input "true"
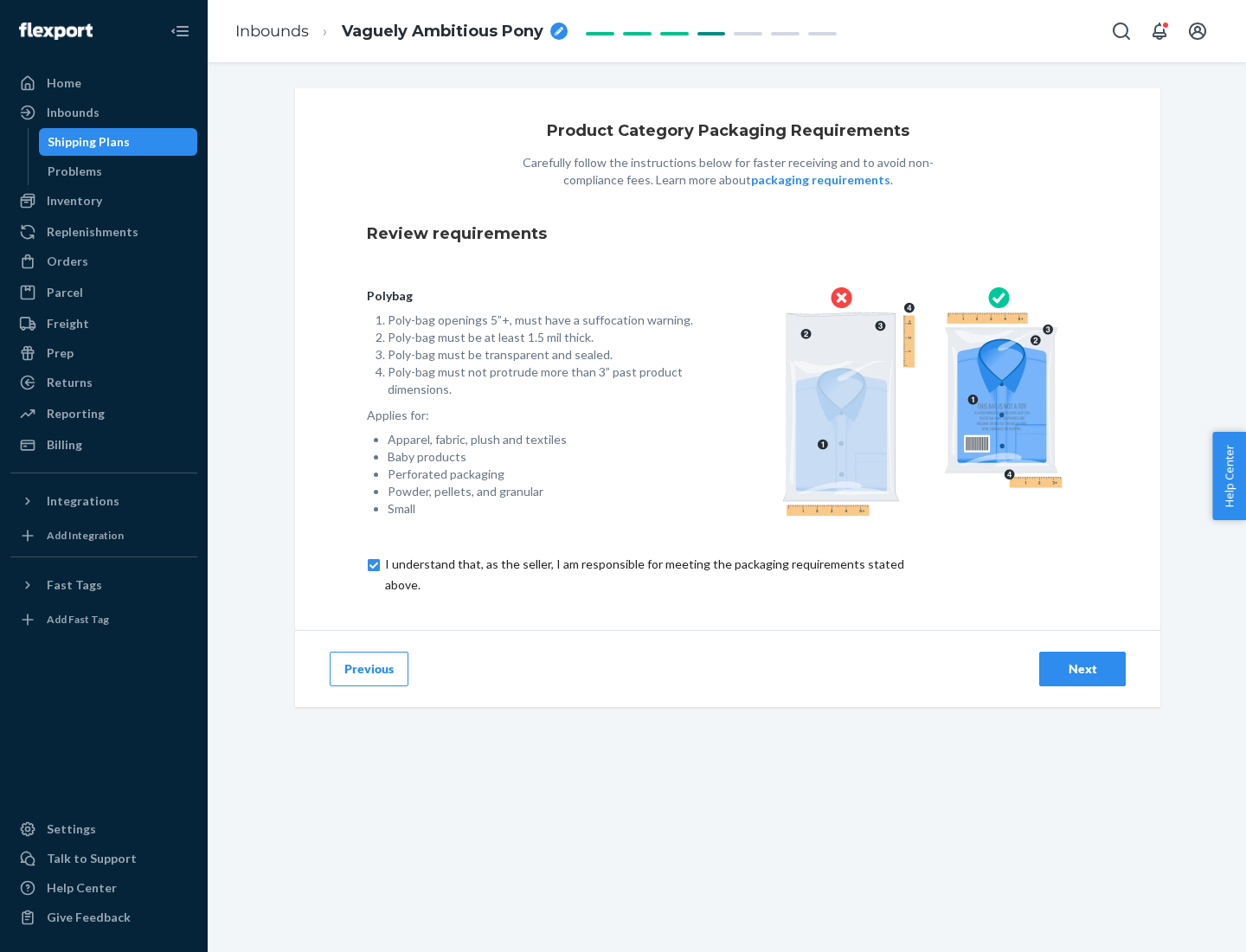
click at [1083, 668] on div "Next" at bounding box center [1082, 668] width 57 height 17
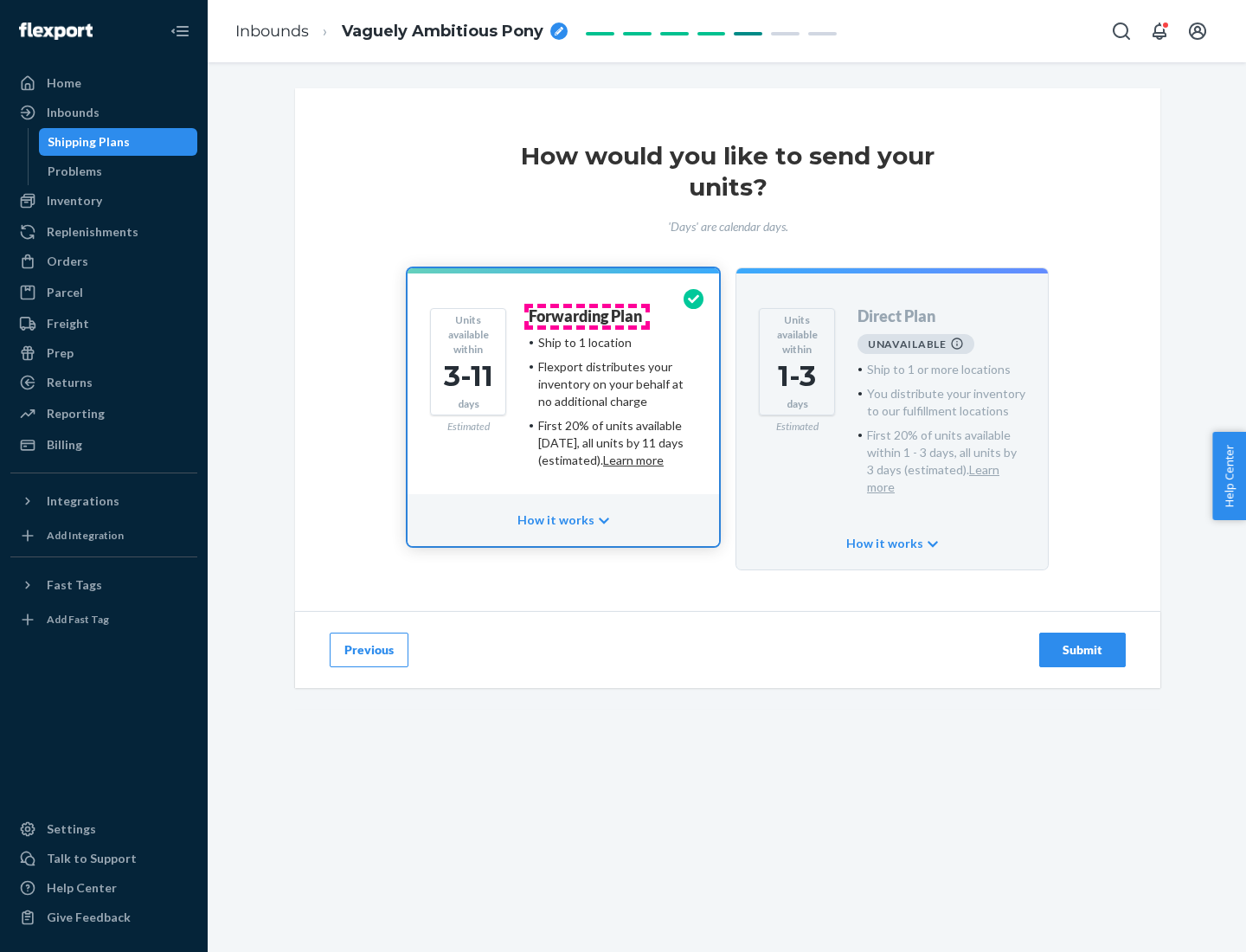
click at [587, 316] on h4 "Forwarding Plan" at bounding box center [586, 316] width 114 height 17
click at [1083, 641] on div "Submit" at bounding box center [1082, 649] width 57 height 17
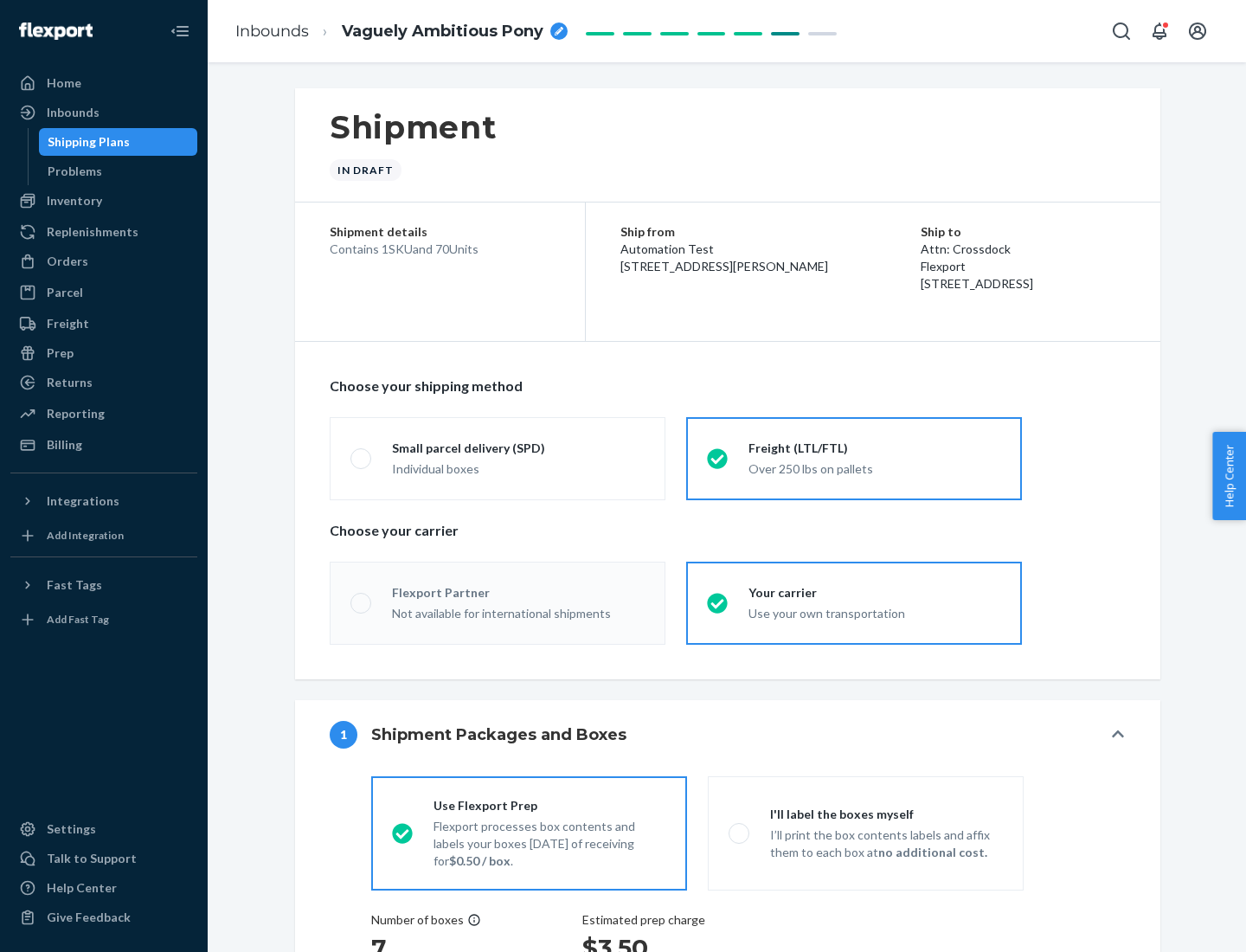
radio input "true"
radio input "false"
radio input "true"
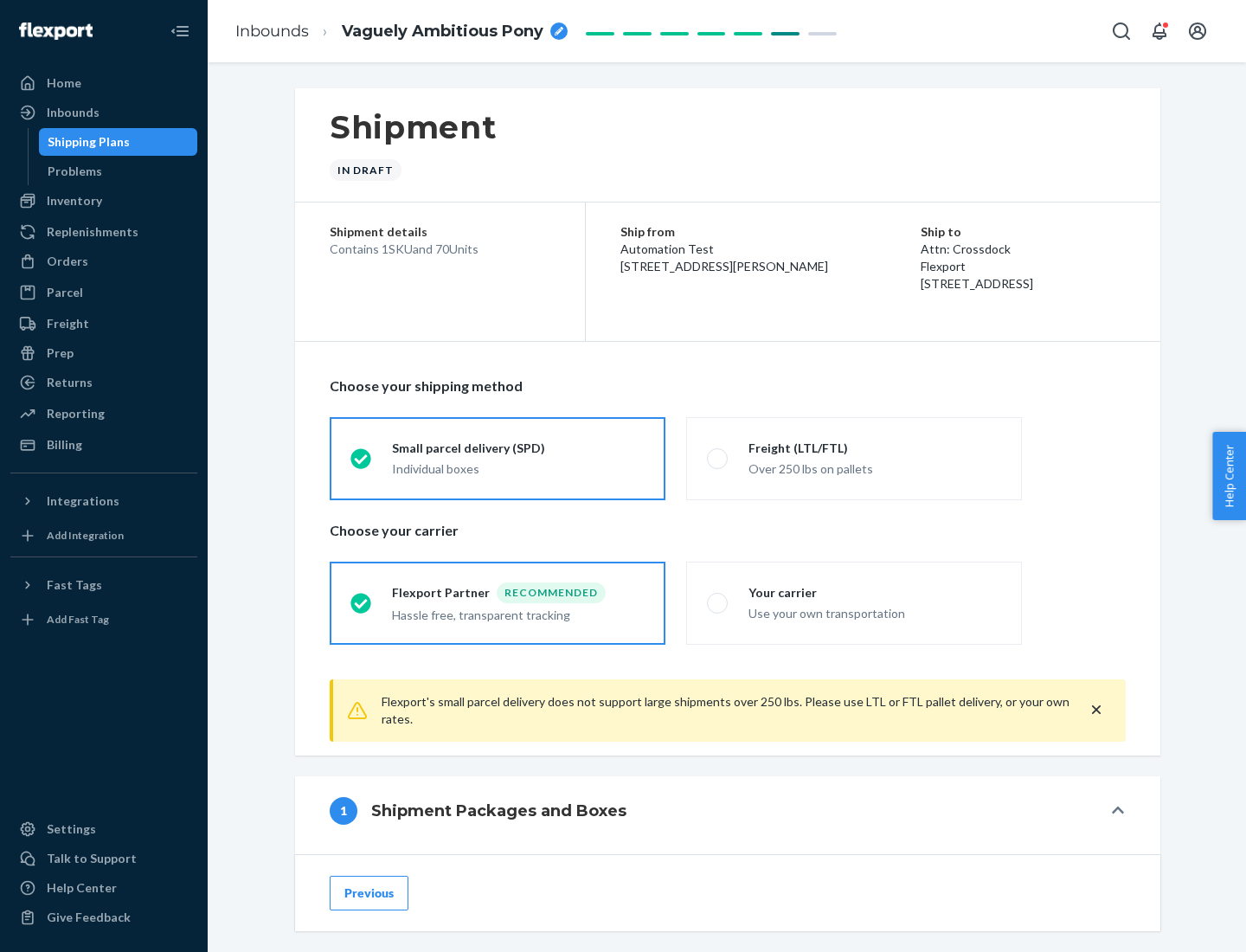
click at [518, 466] on div "Individual boxes" at bounding box center [519, 468] width 253 height 17
click at [362, 464] on input "Small parcel delivery (SPD) Individual boxes" at bounding box center [356, 457] width 11 height 11
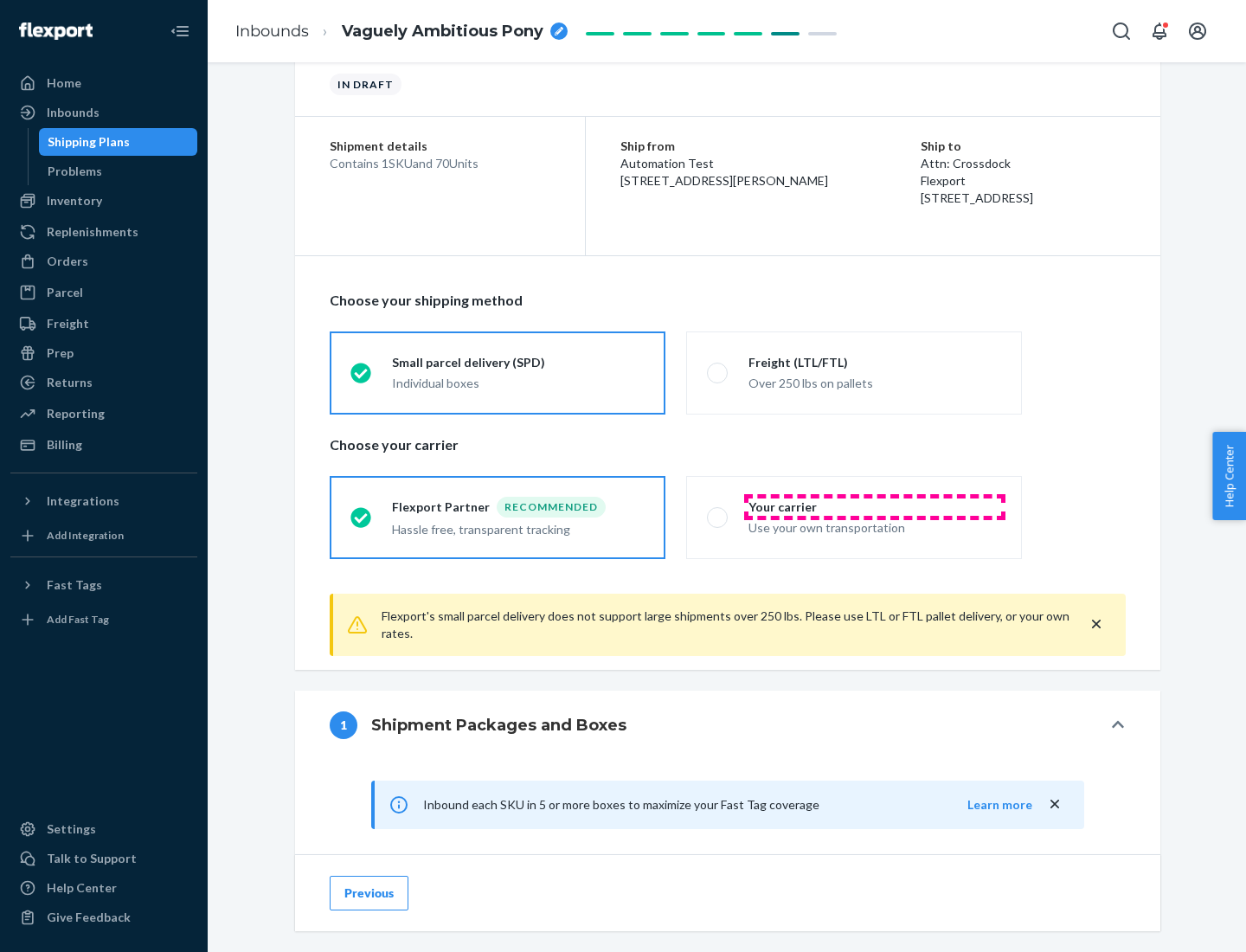
click at [874, 506] on div "Your carrier" at bounding box center [874, 506] width 253 height 17
click at [718, 511] on input "Your carrier Use your own transportation" at bounding box center [712, 516] width 11 height 11
radio input "true"
radio input "false"
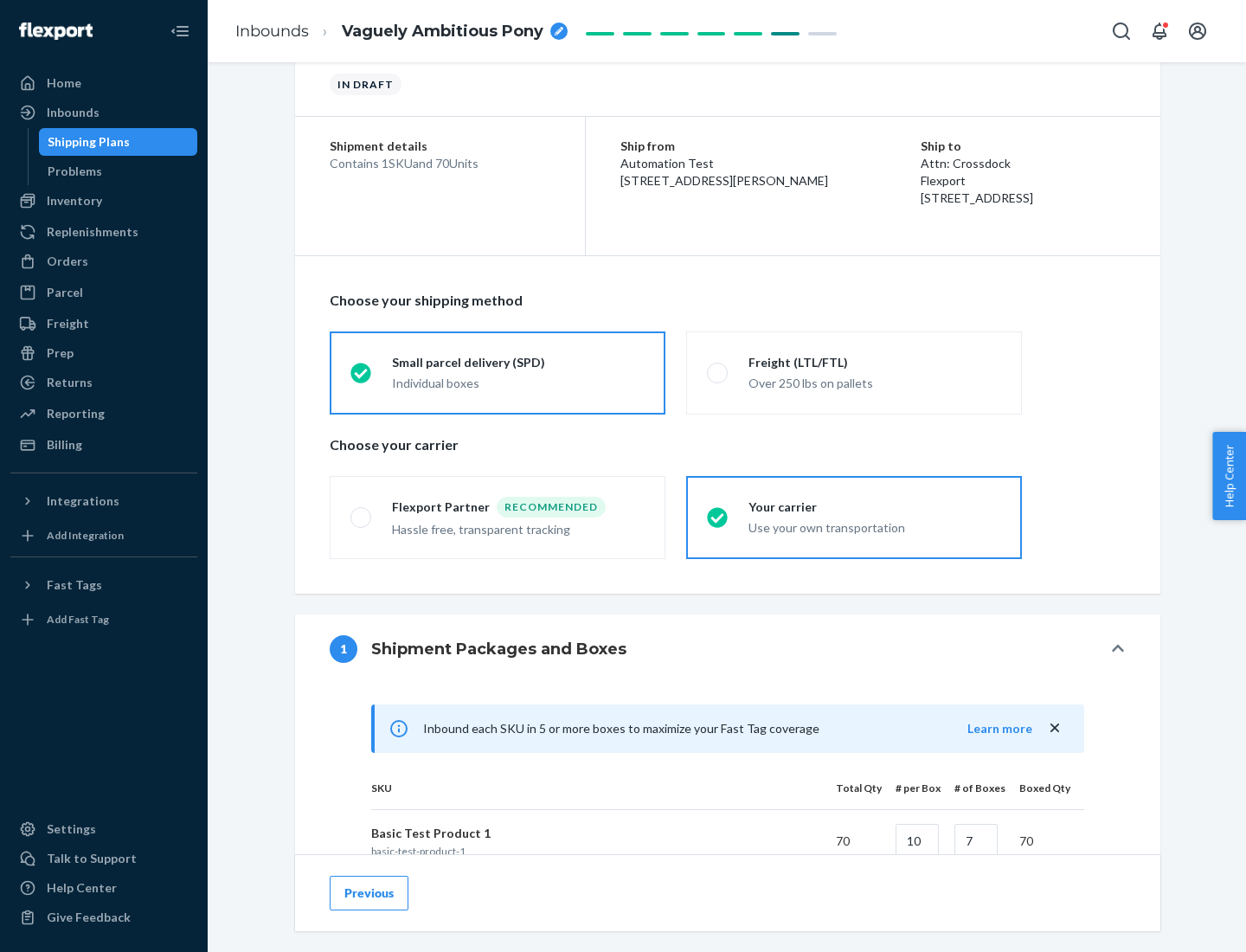
scroll to position [419, 0]
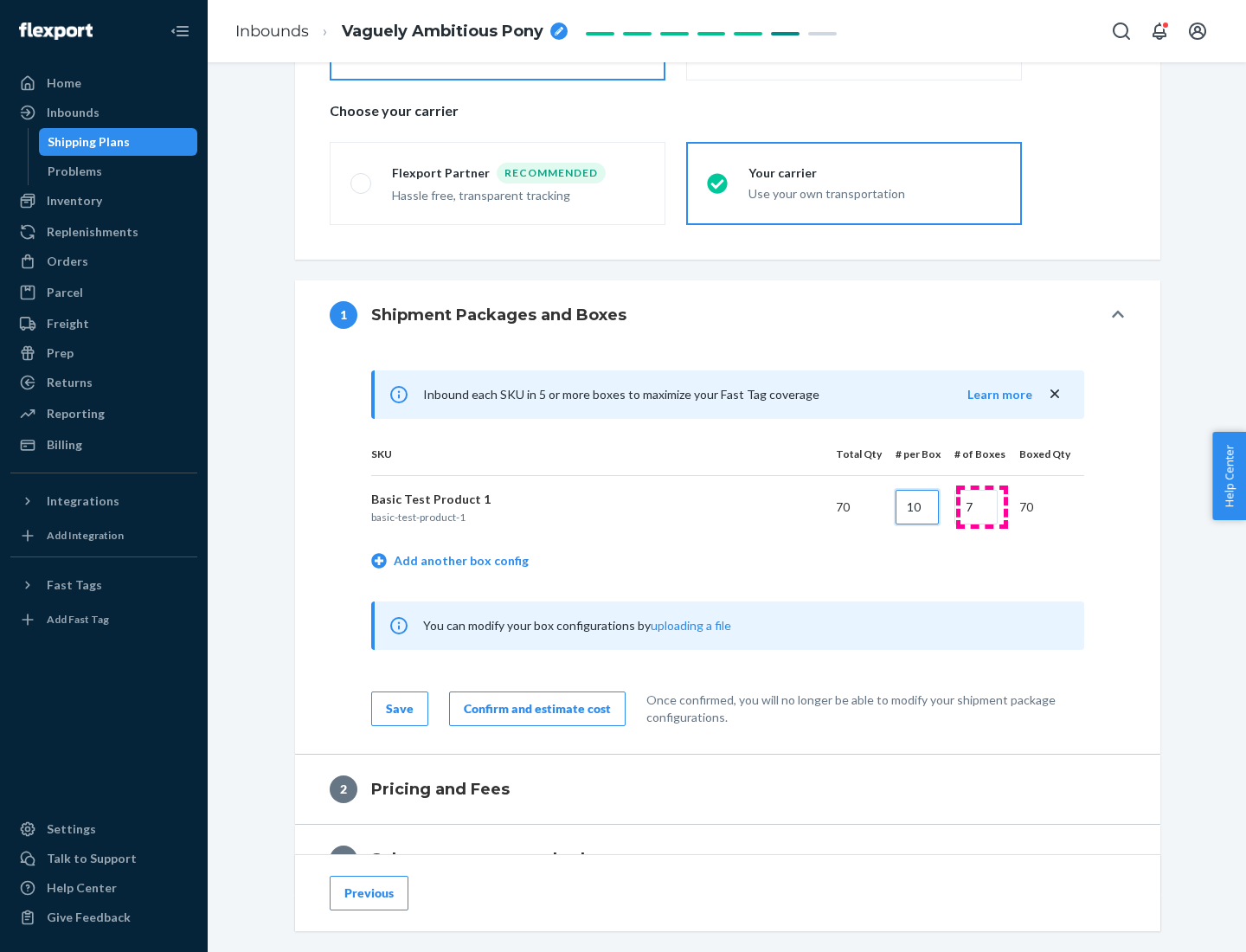
type input "10"
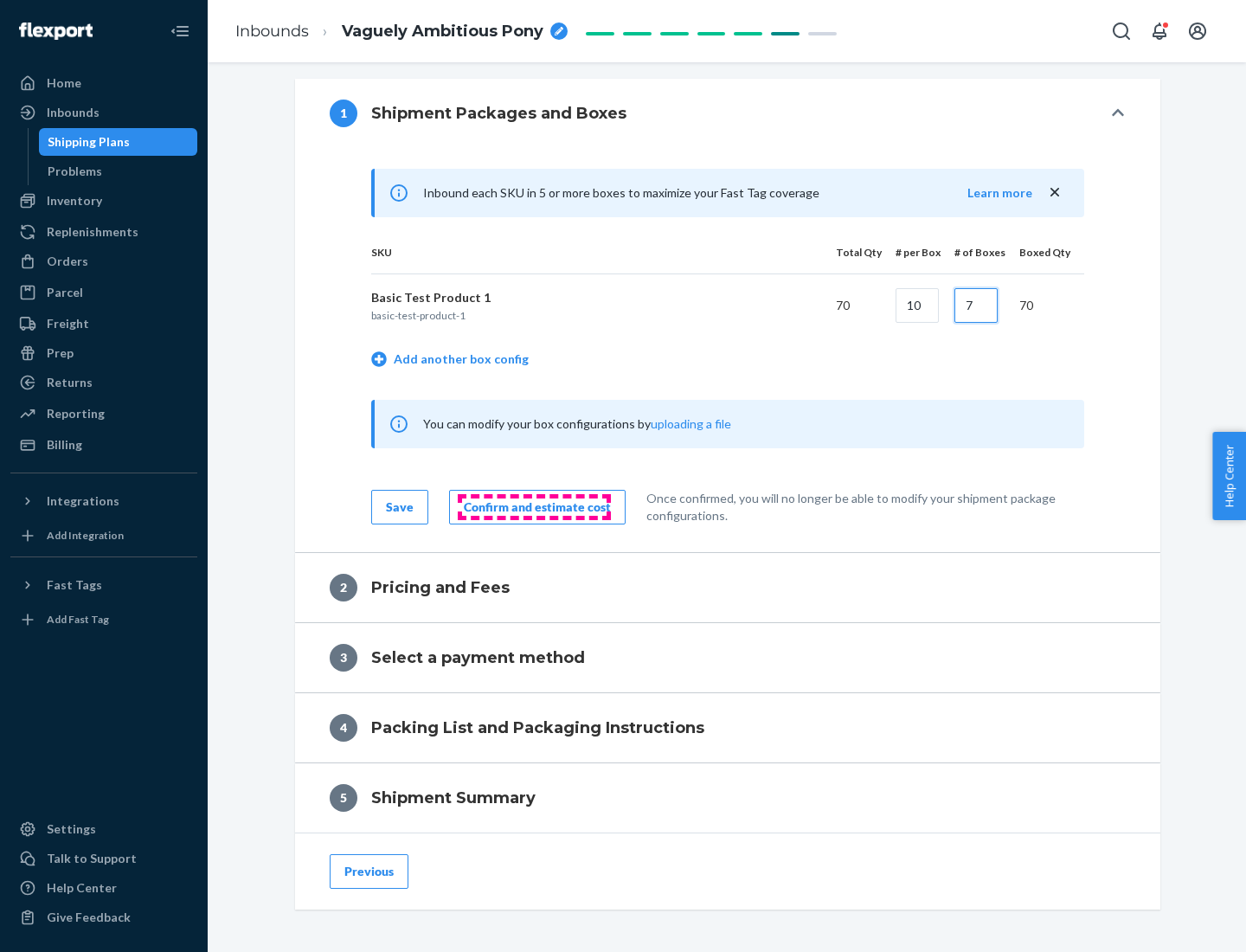
type input "7"
click at [534, 506] on div "Confirm and estimate cost" at bounding box center [538, 506] width 147 height 17
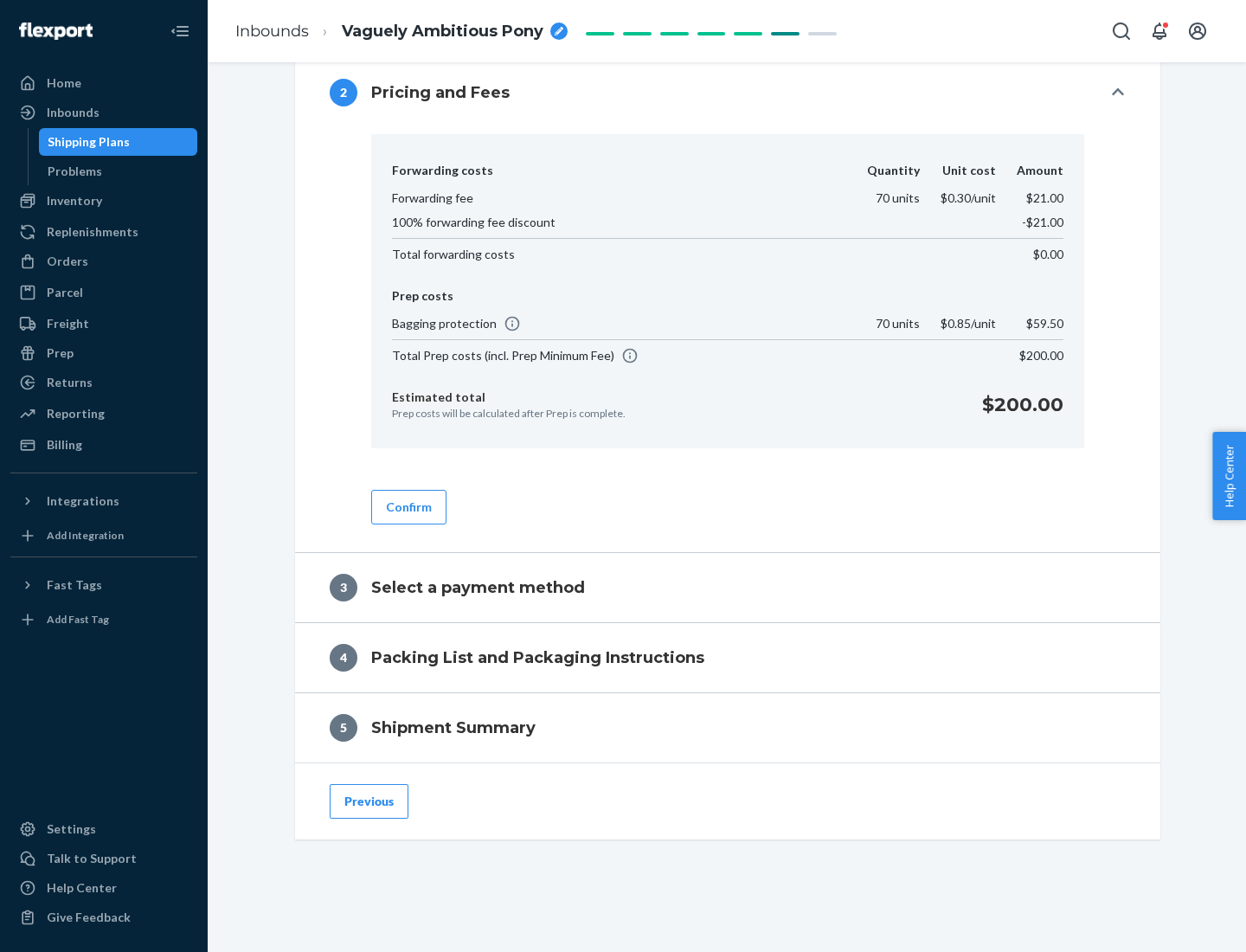
click at [407, 506] on button "Confirm" at bounding box center [409, 507] width 76 height 35
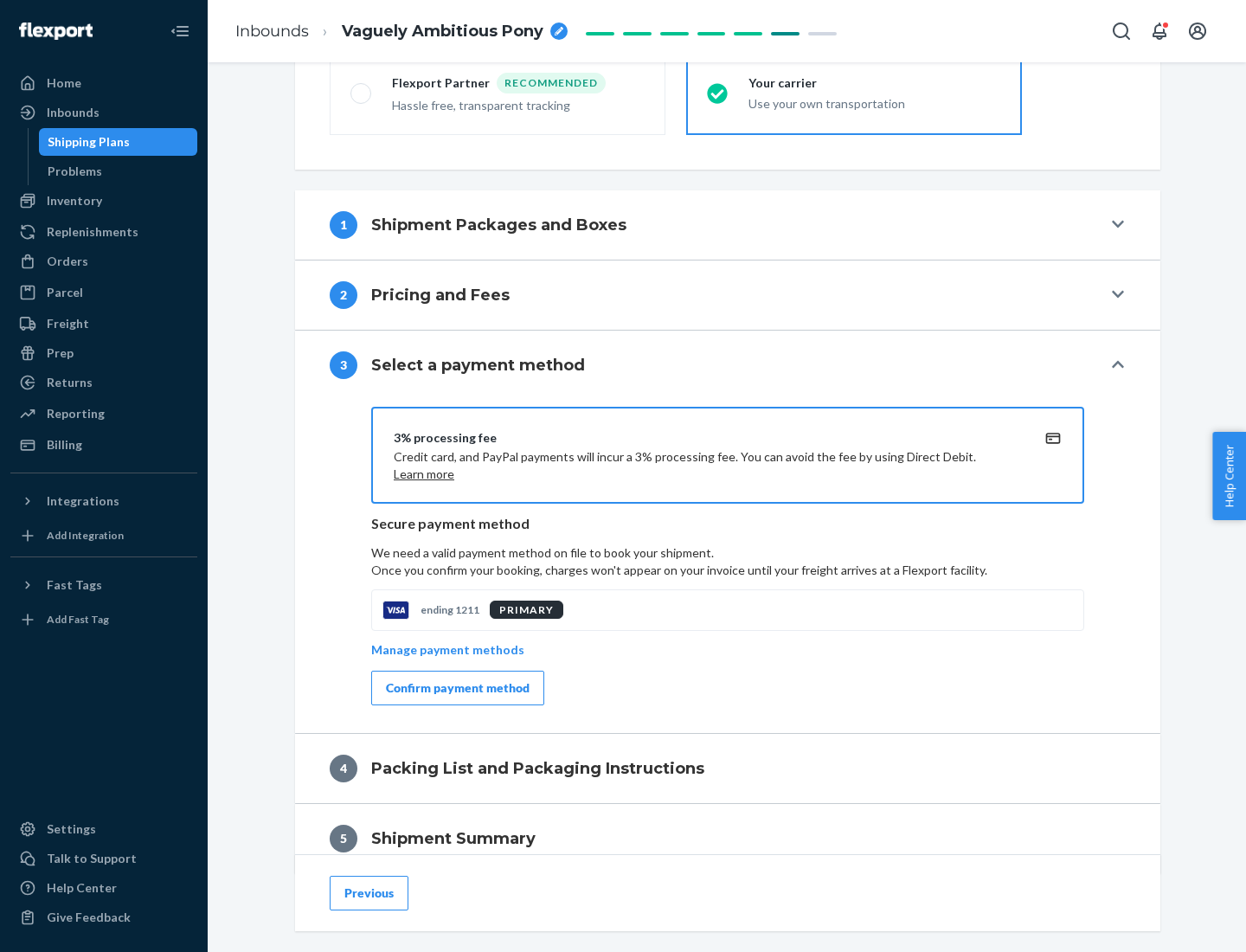
scroll to position [623, 0]
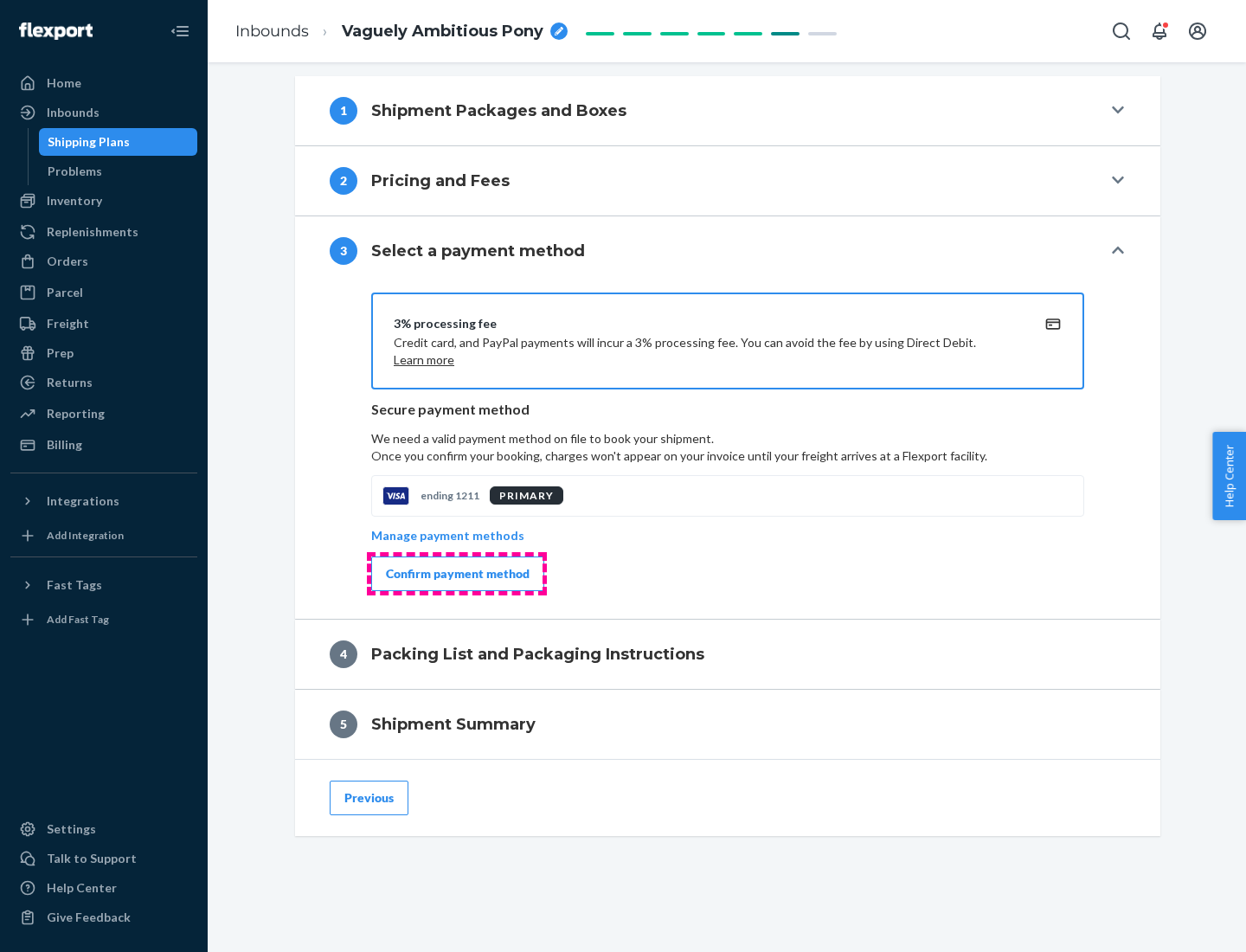
click at [456, 574] on div "Confirm payment method" at bounding box center [457, 573] width 143 height 17
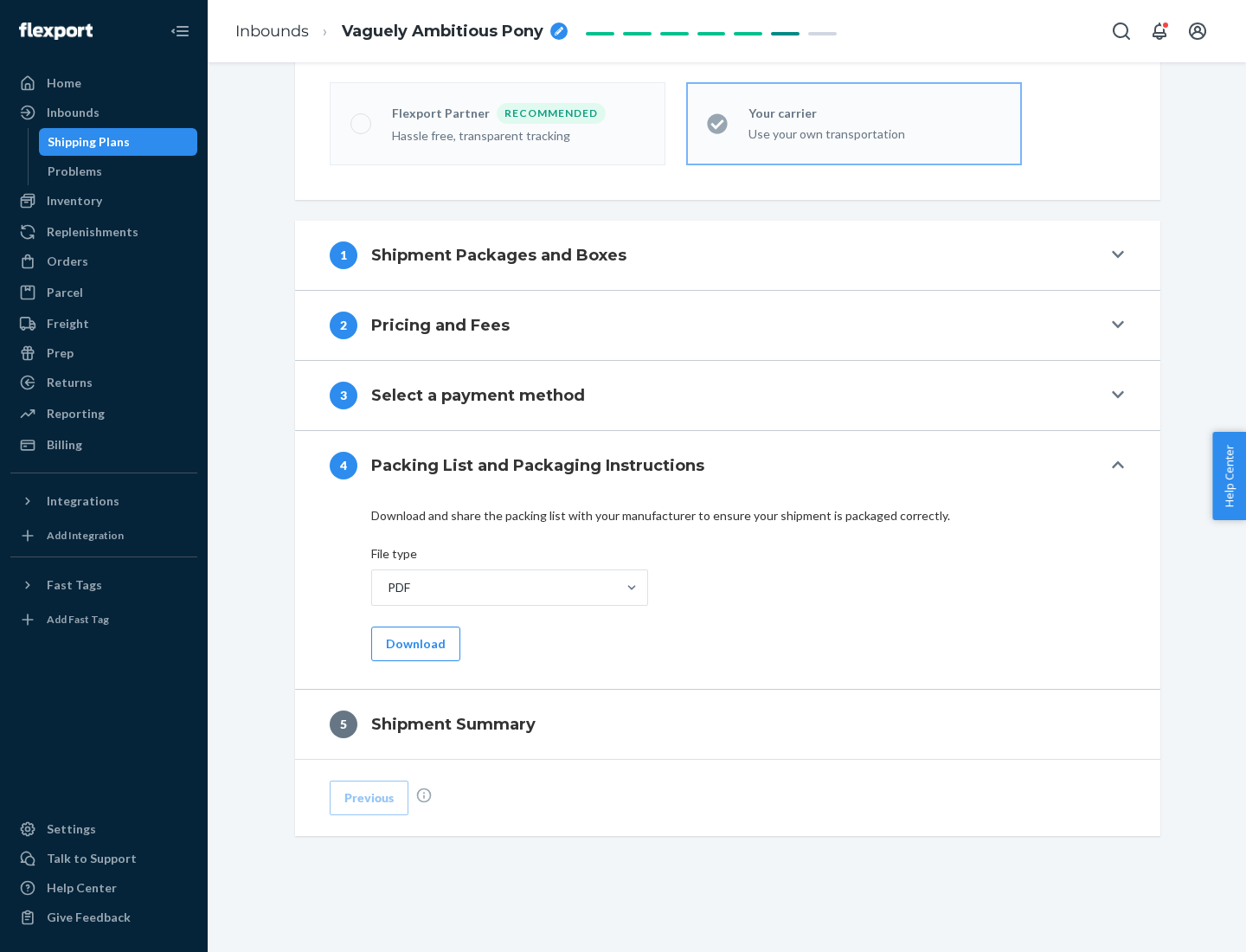
scroll to position [479, 0]
click at [413, 642] on button "Download" at bounding box center [415, 643] width 89 height 35
